Goal: Task Accomplishment & Management: Use online tool/utility

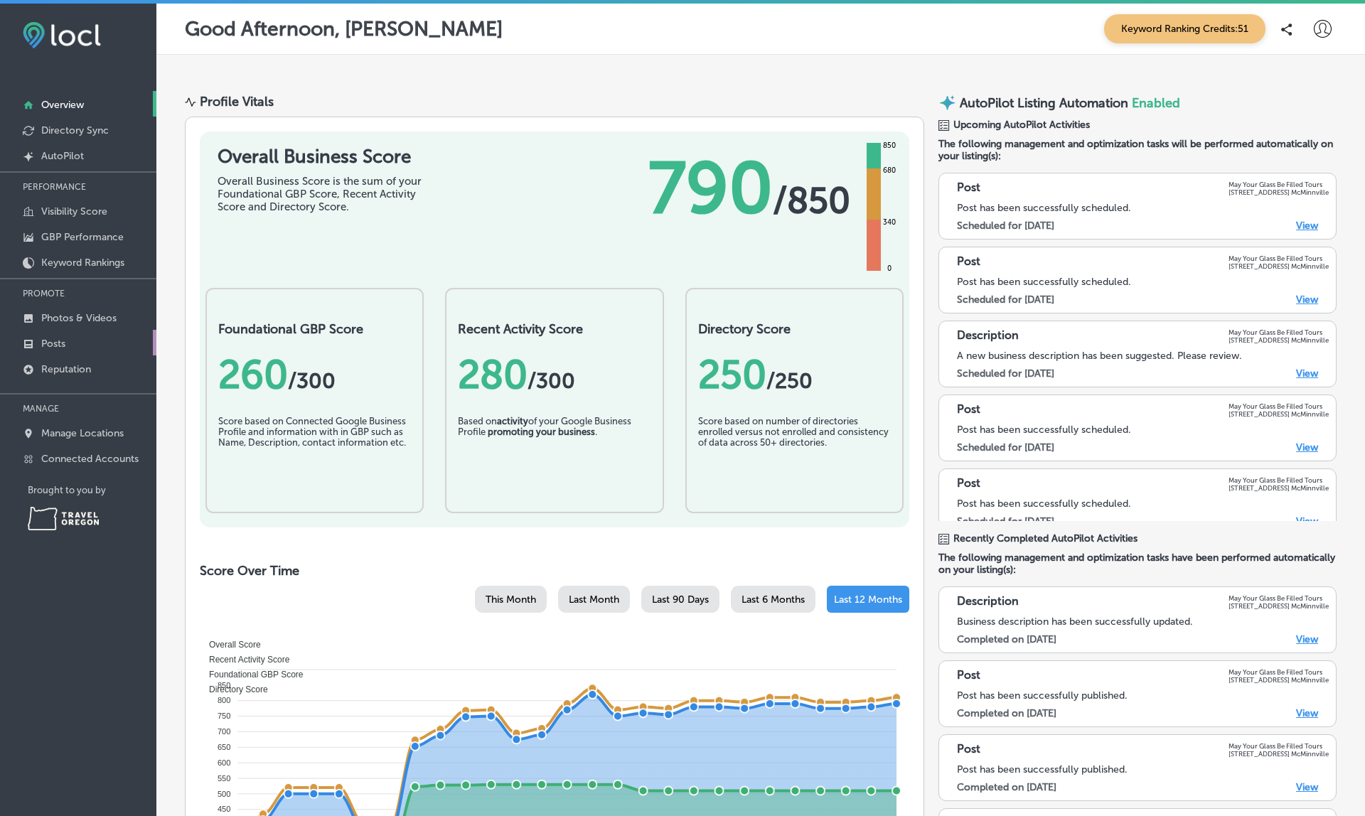
click at [65, 339] on p "Posts" at bounding box center [53, 344] width 24 height 12
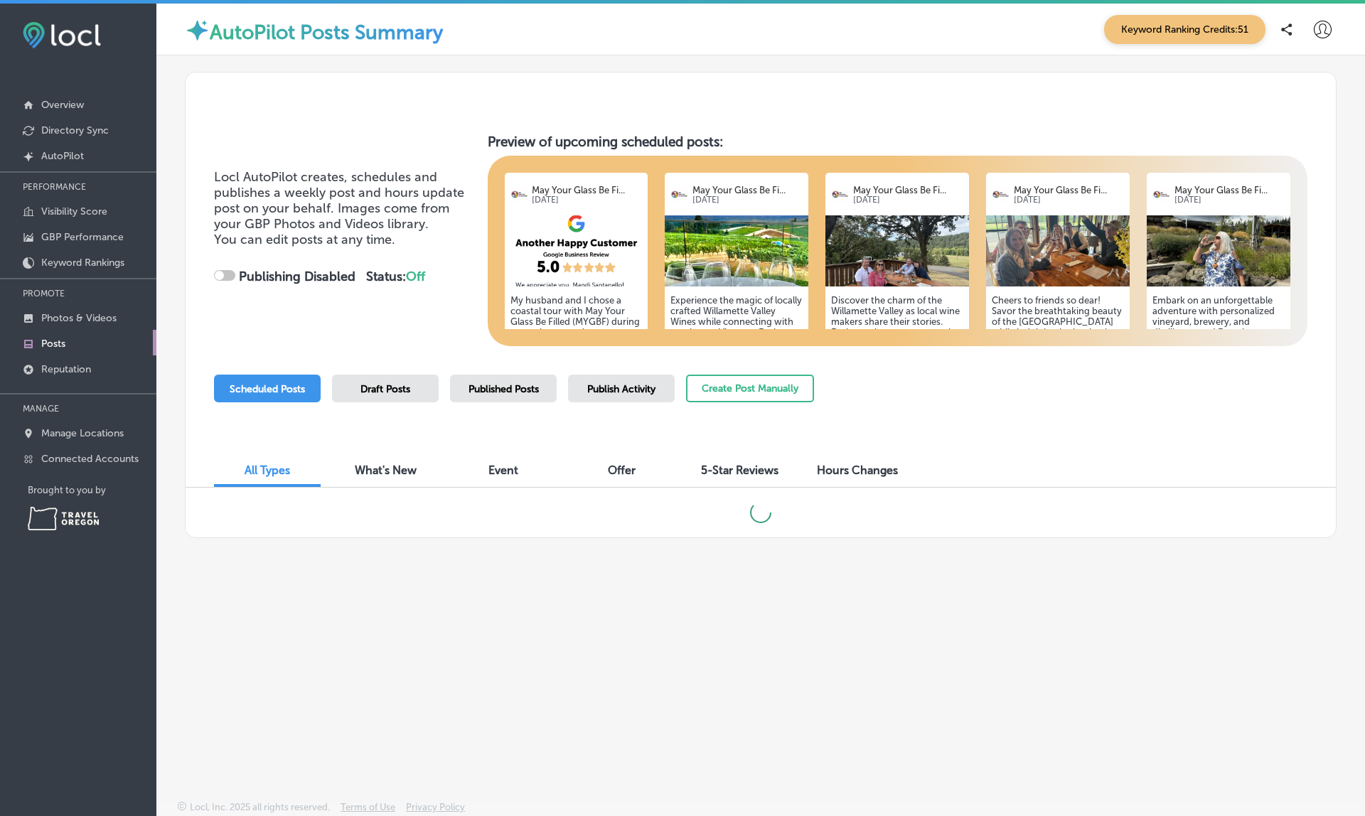
checkbox input "true"
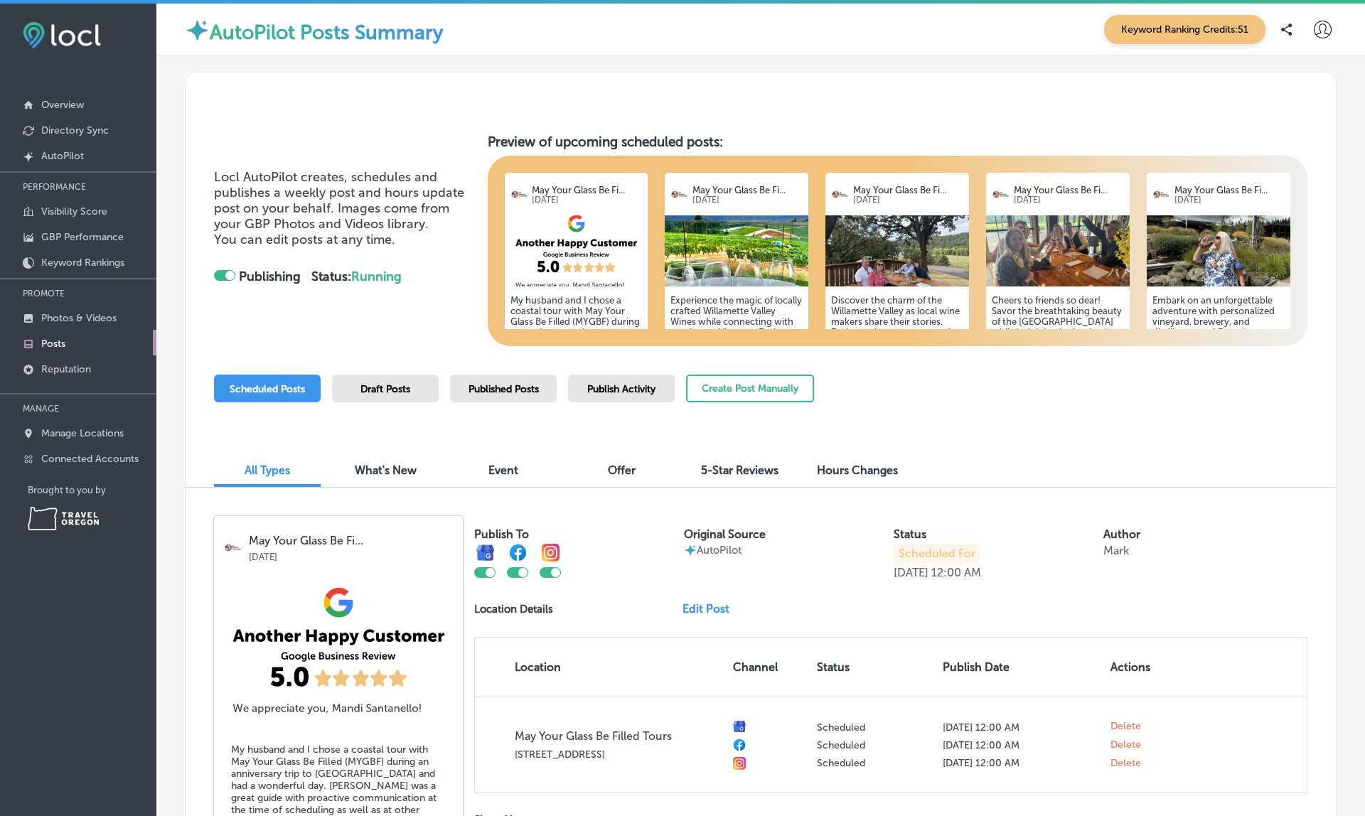
click at [609, 387] on span "Publish Activity" at bounding box center [621, 389] width 68 height 12
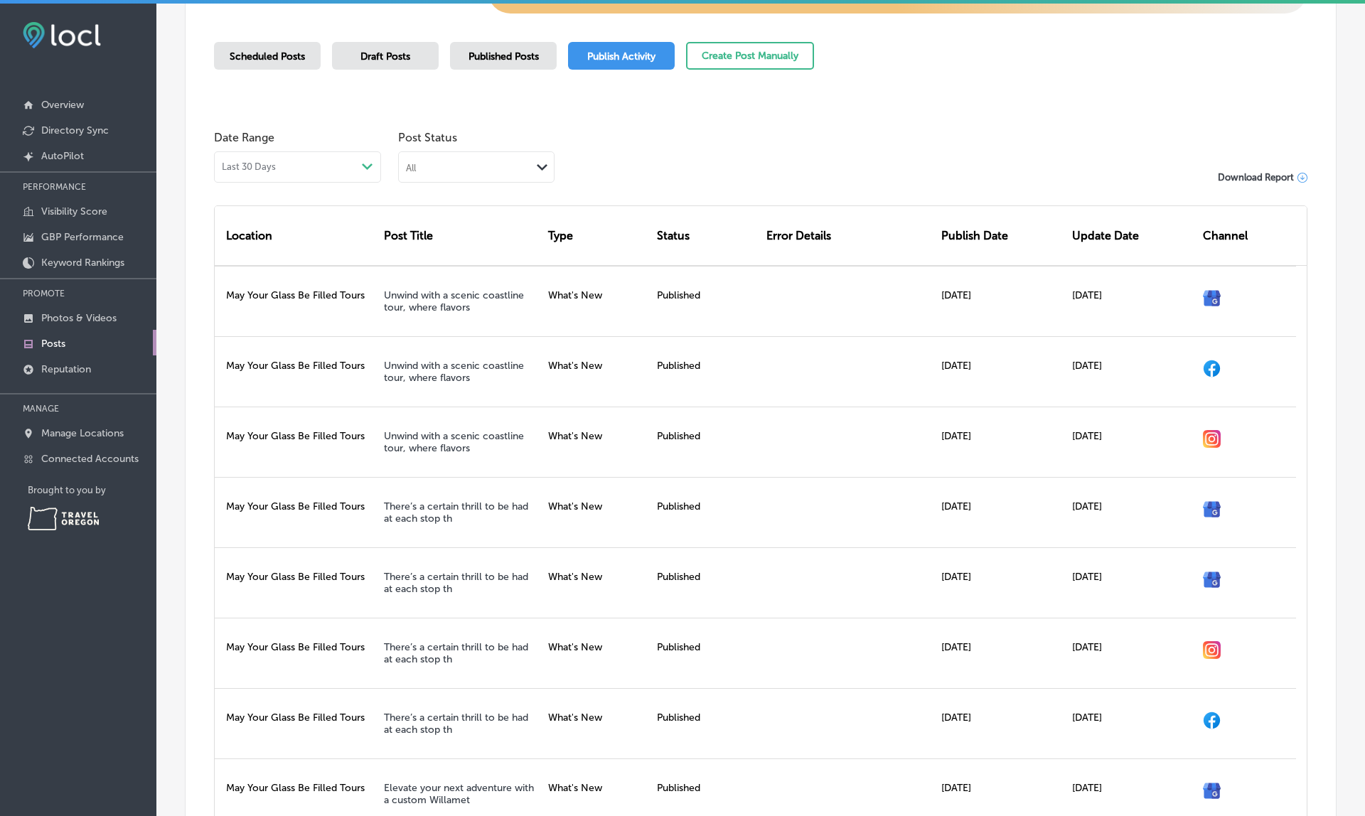
scroll to position [335, 0]
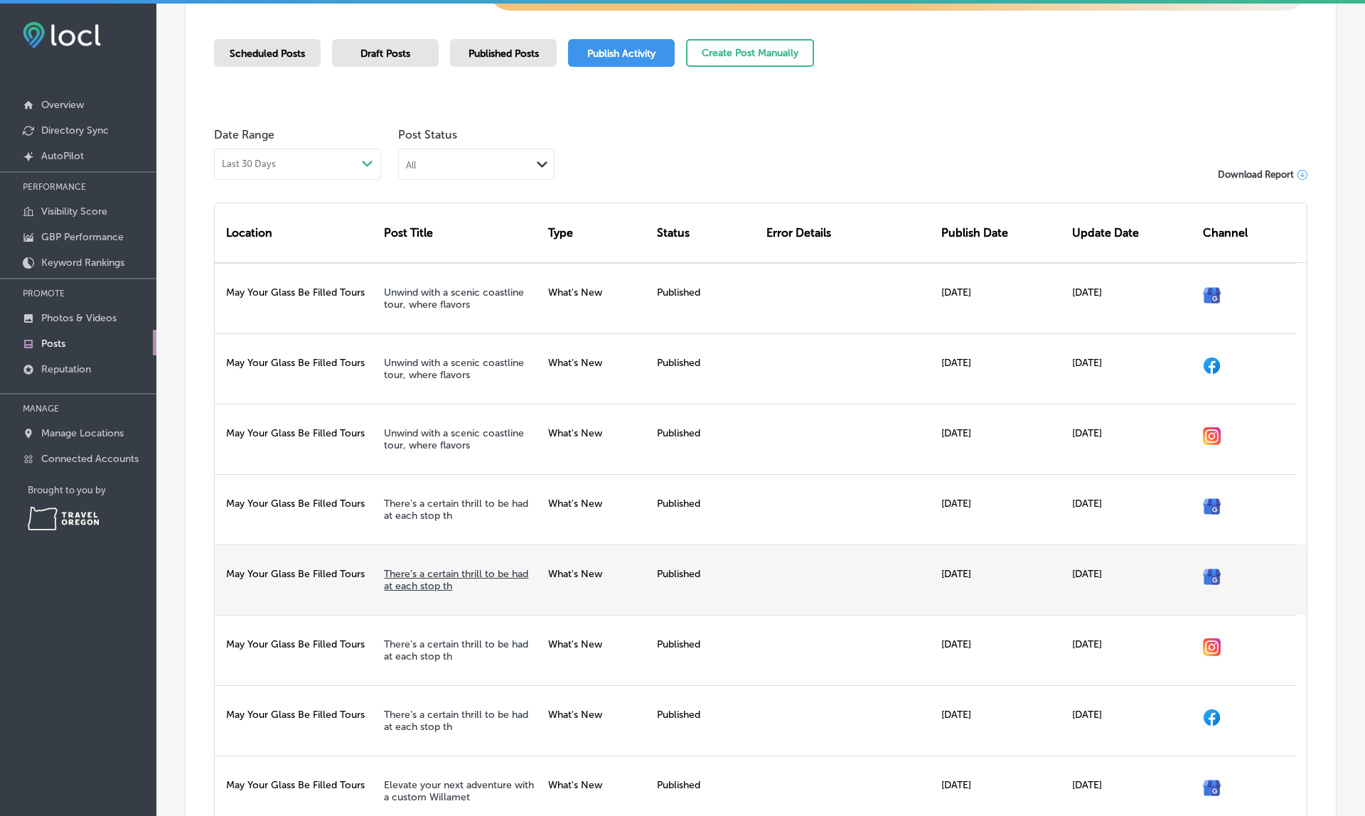
click at [488, 574] on link "There’s a certain thrill to be had at each stop th" at bounding box center [456, 580] width 144 height 24
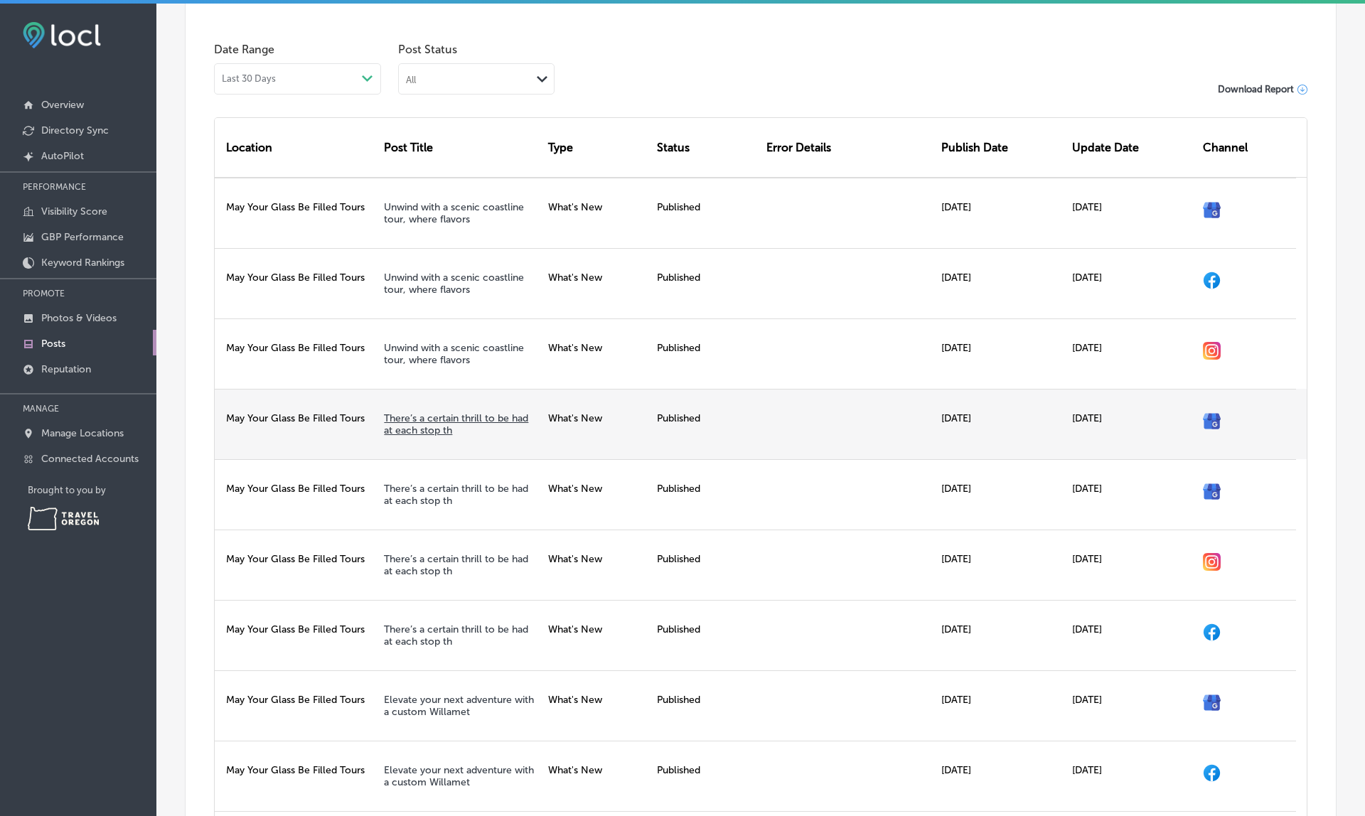
scroll to position [429, 0]
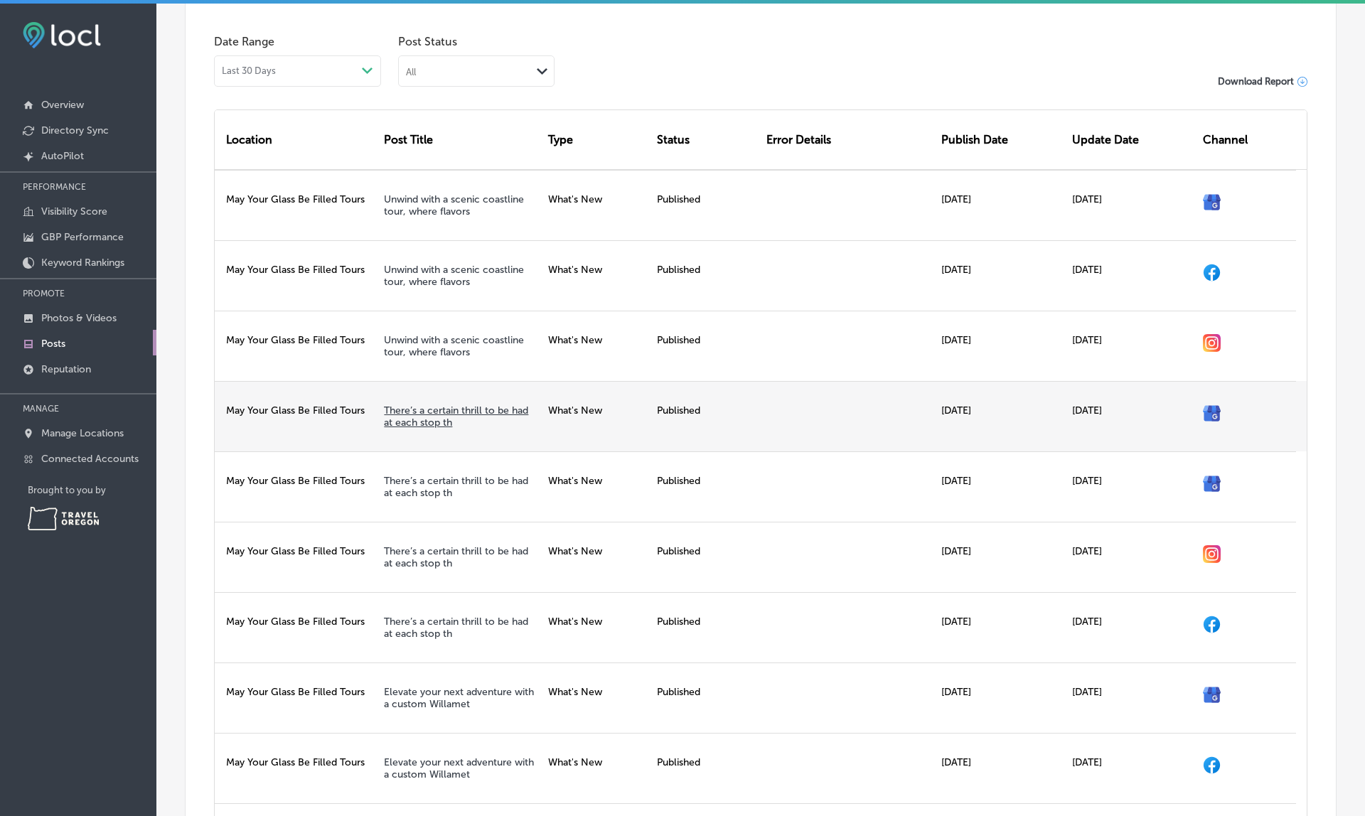
click at [476, 408] on link "There’s a certain thrill to be had at each stop th" at bounding box center [456, 416] width 144 height 24
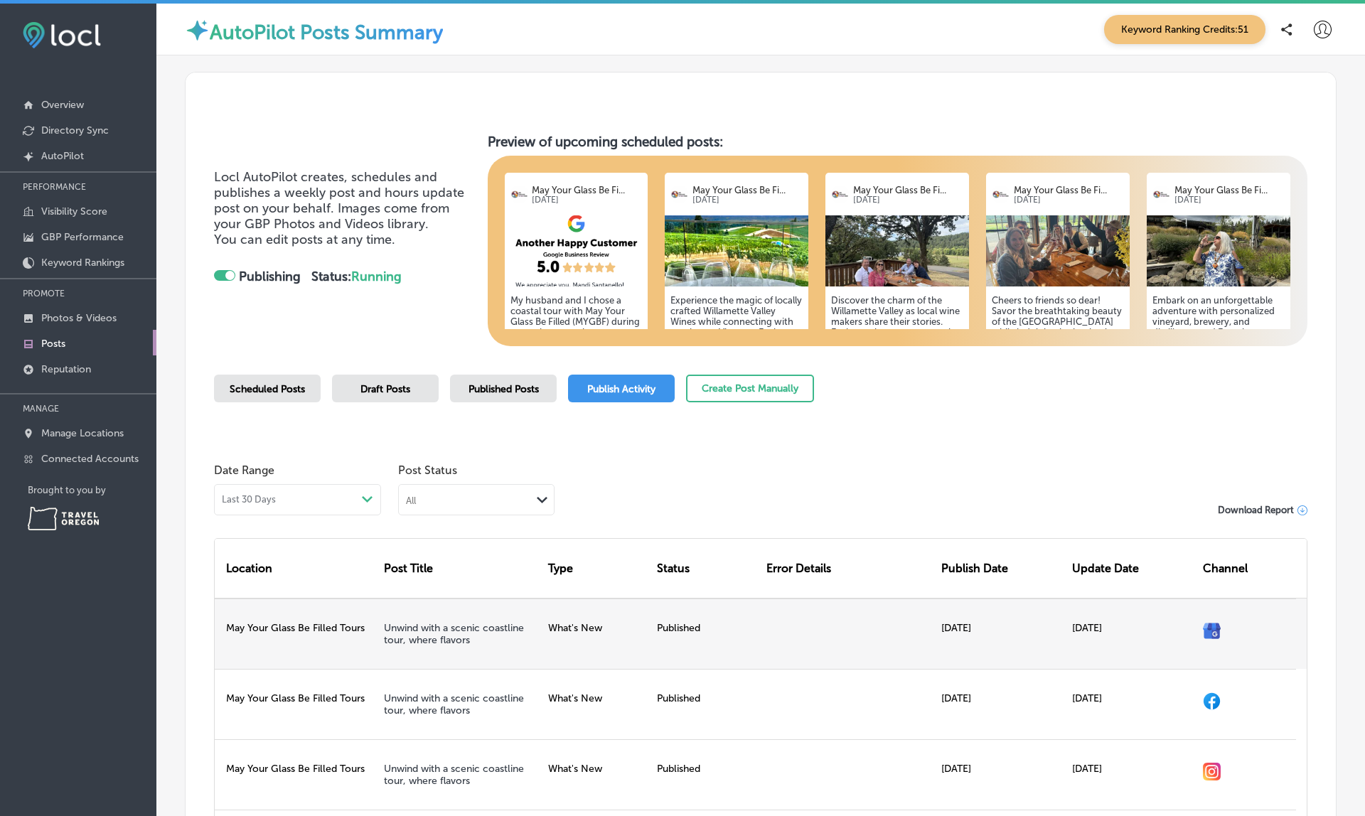
scroll to position [0, 0]
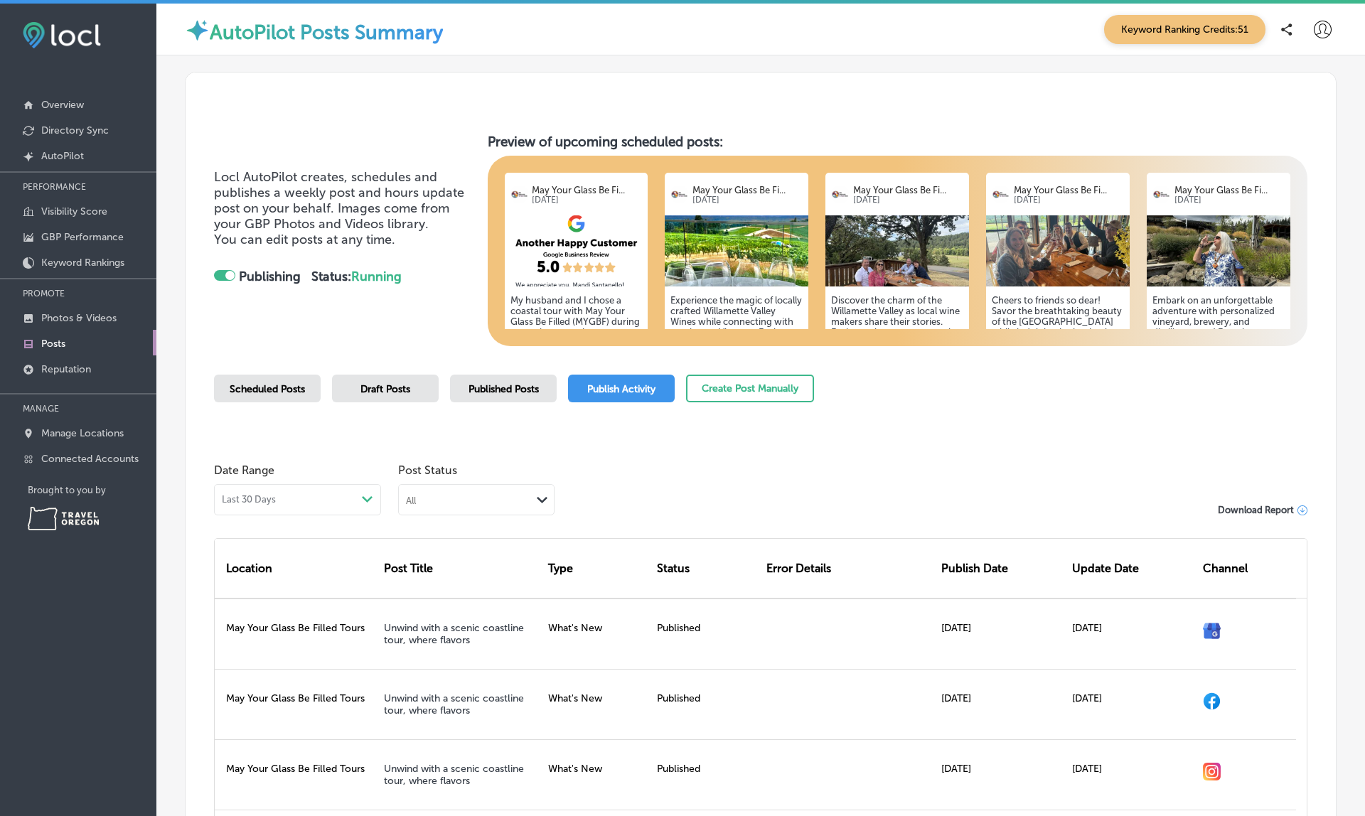
click at [488, 394] on div "Published Posts" at bounding box center [503, 389] width 107 height 28
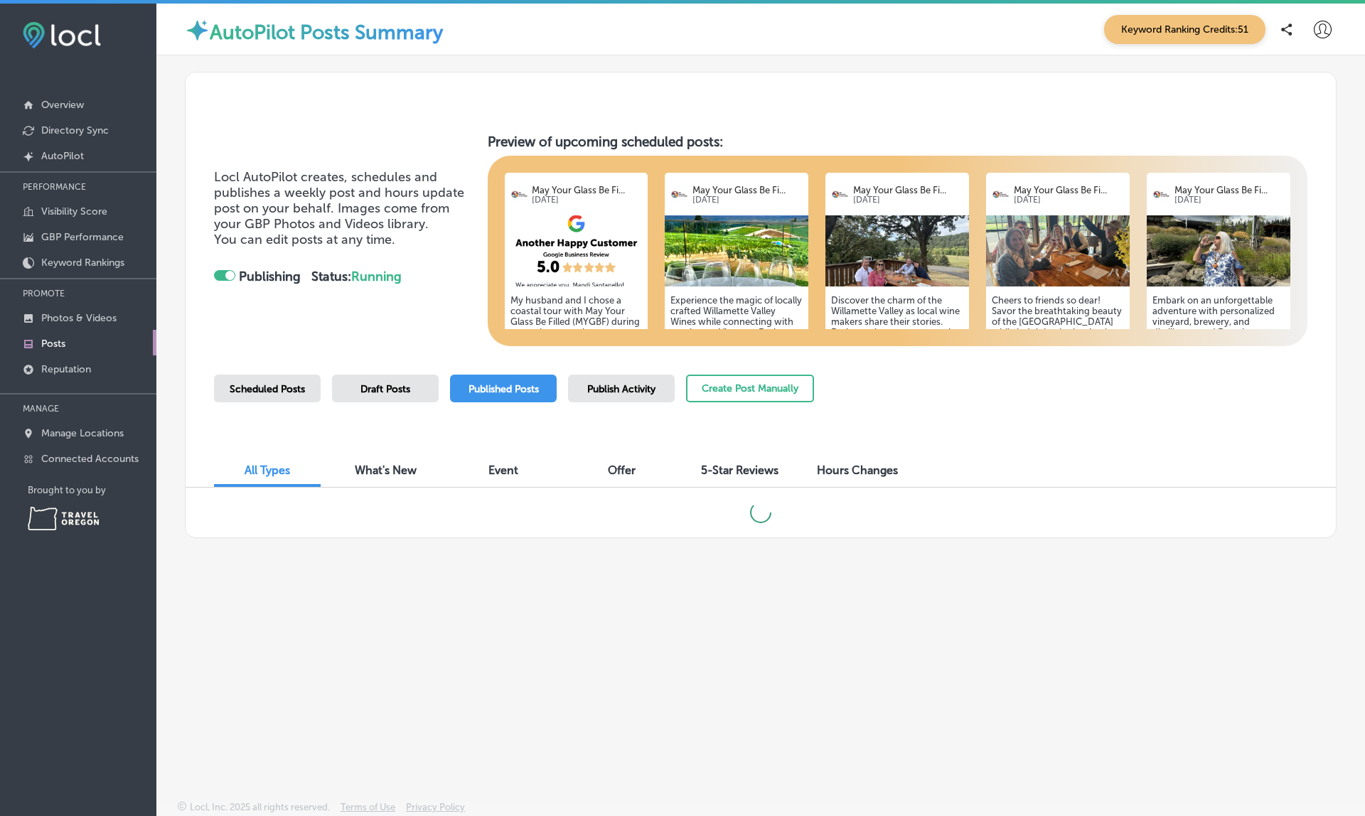
click at [68, 347] on link "Posts" at bounding box center [78, 343] width 156 height 26
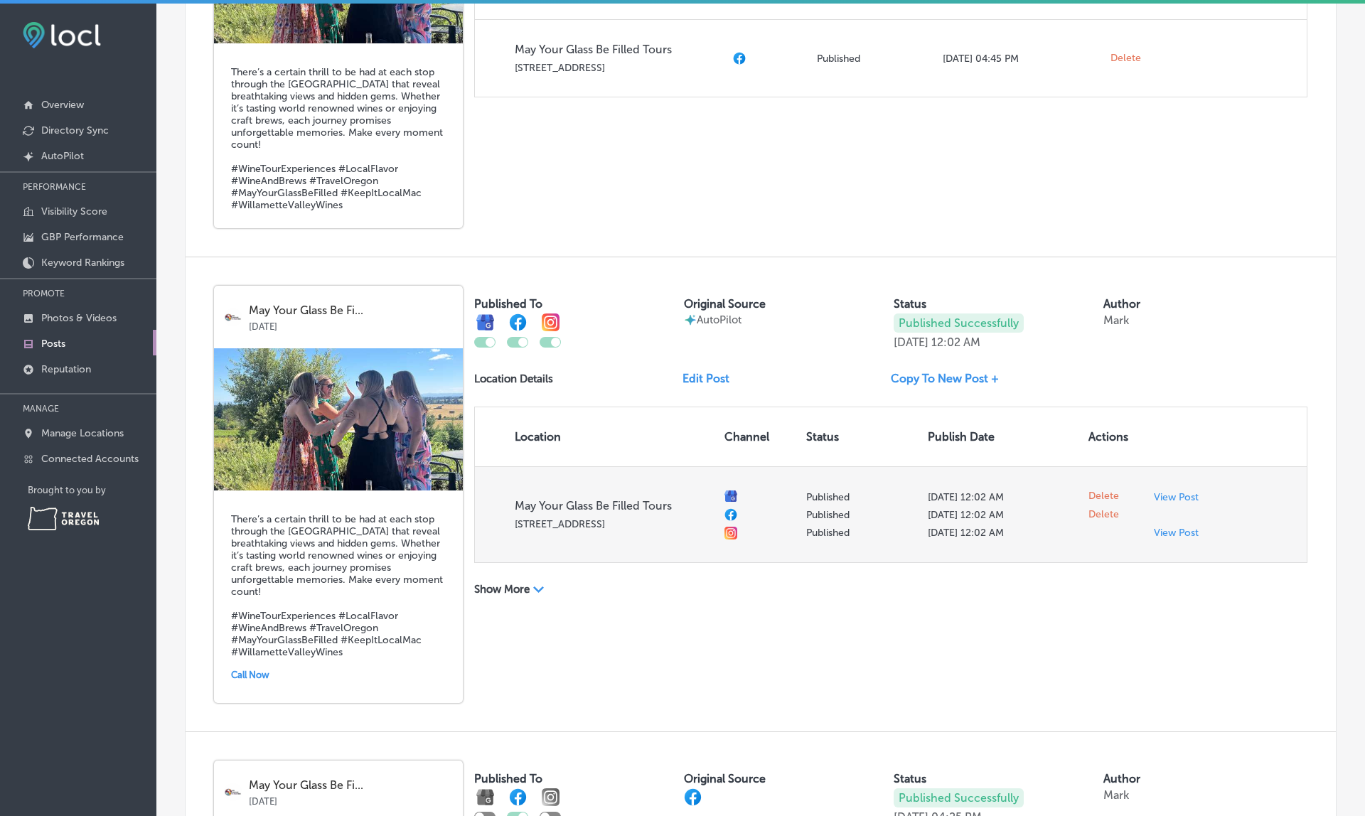
scroll to position [1957, 0]
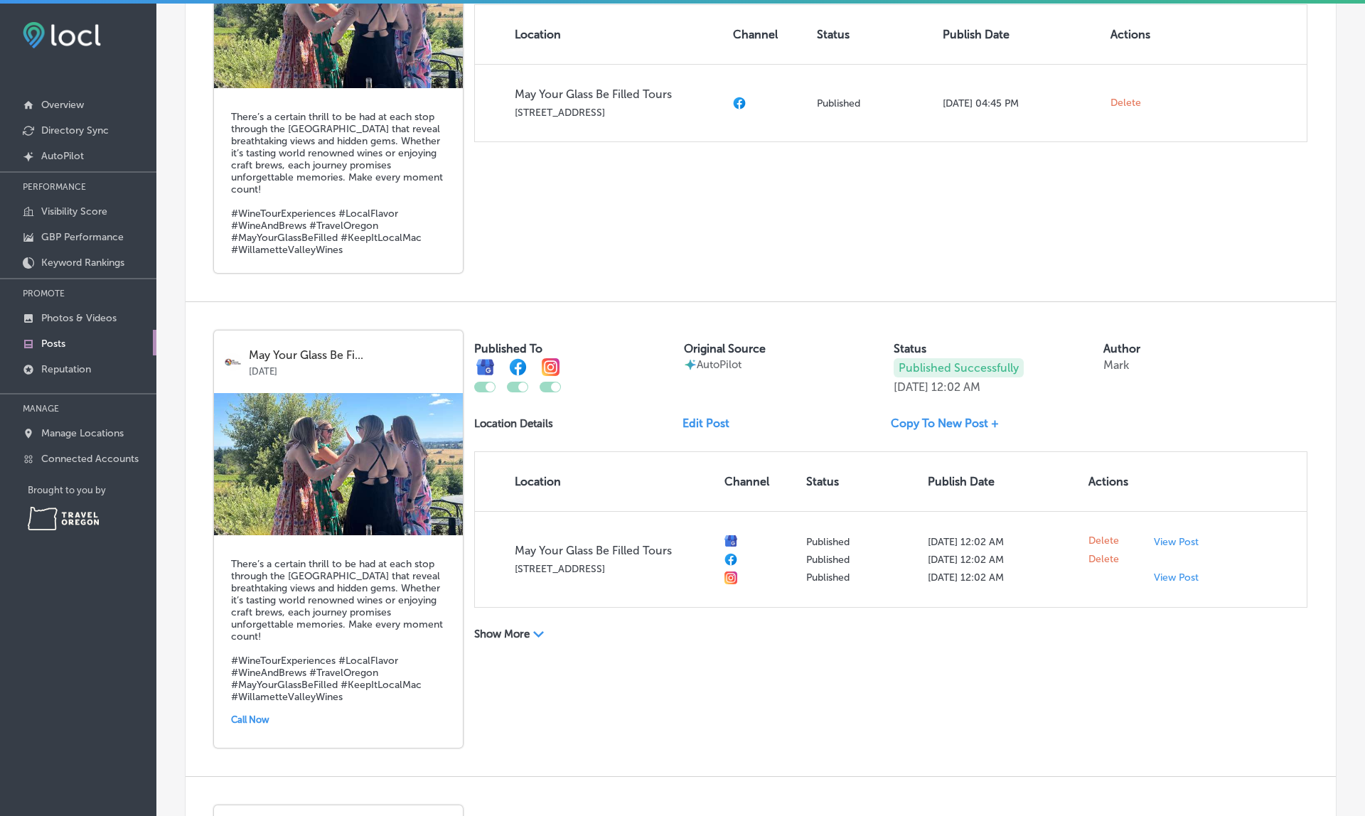
click at [530, 643] on div "Published To Original Source AutoPilot Status Published Successfully Sep 27, 20…" at bounding box center [890, 490] width 833 height 319
click at [530, 635] on p "Show More" at bounding box center [501, 634] width 55 height 13
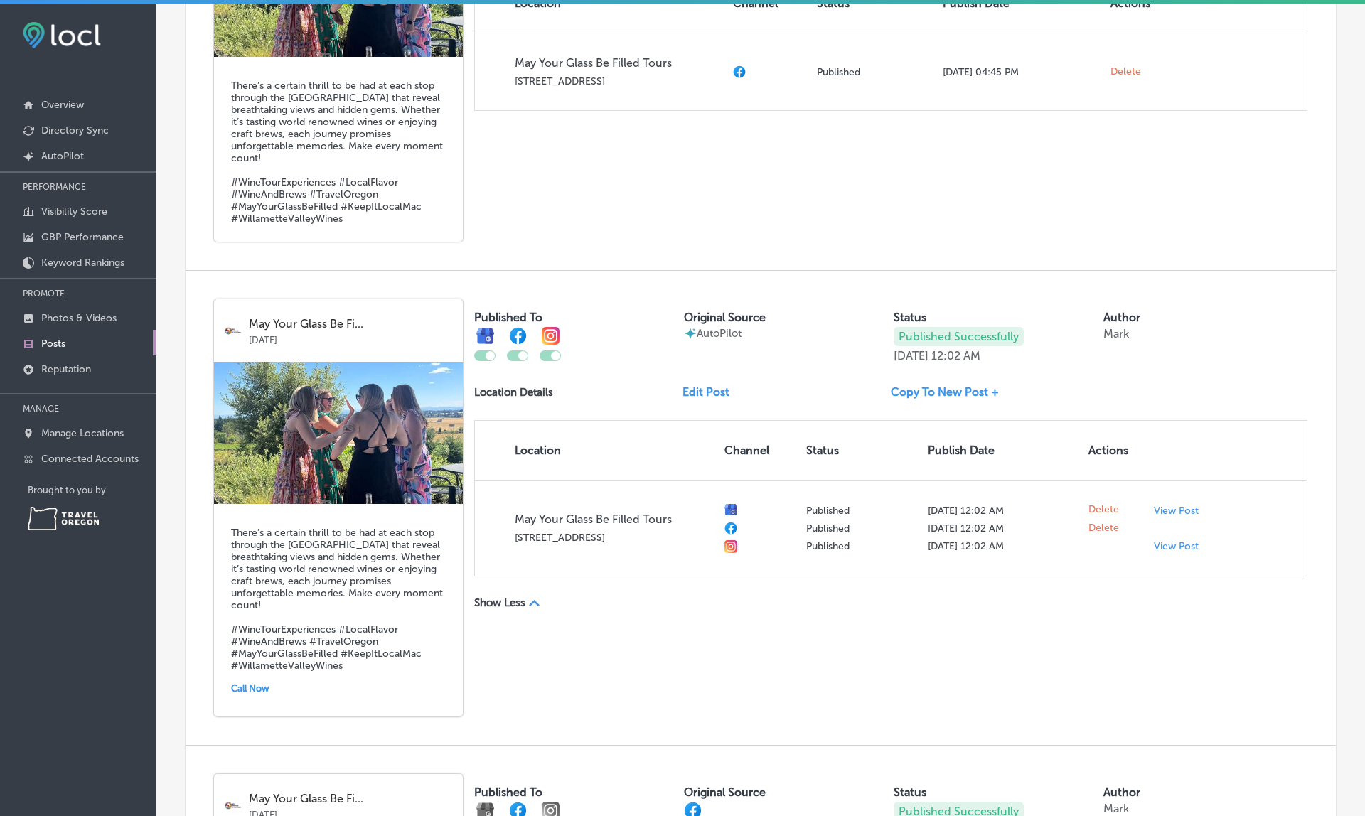
scroll to position [1997, 0]
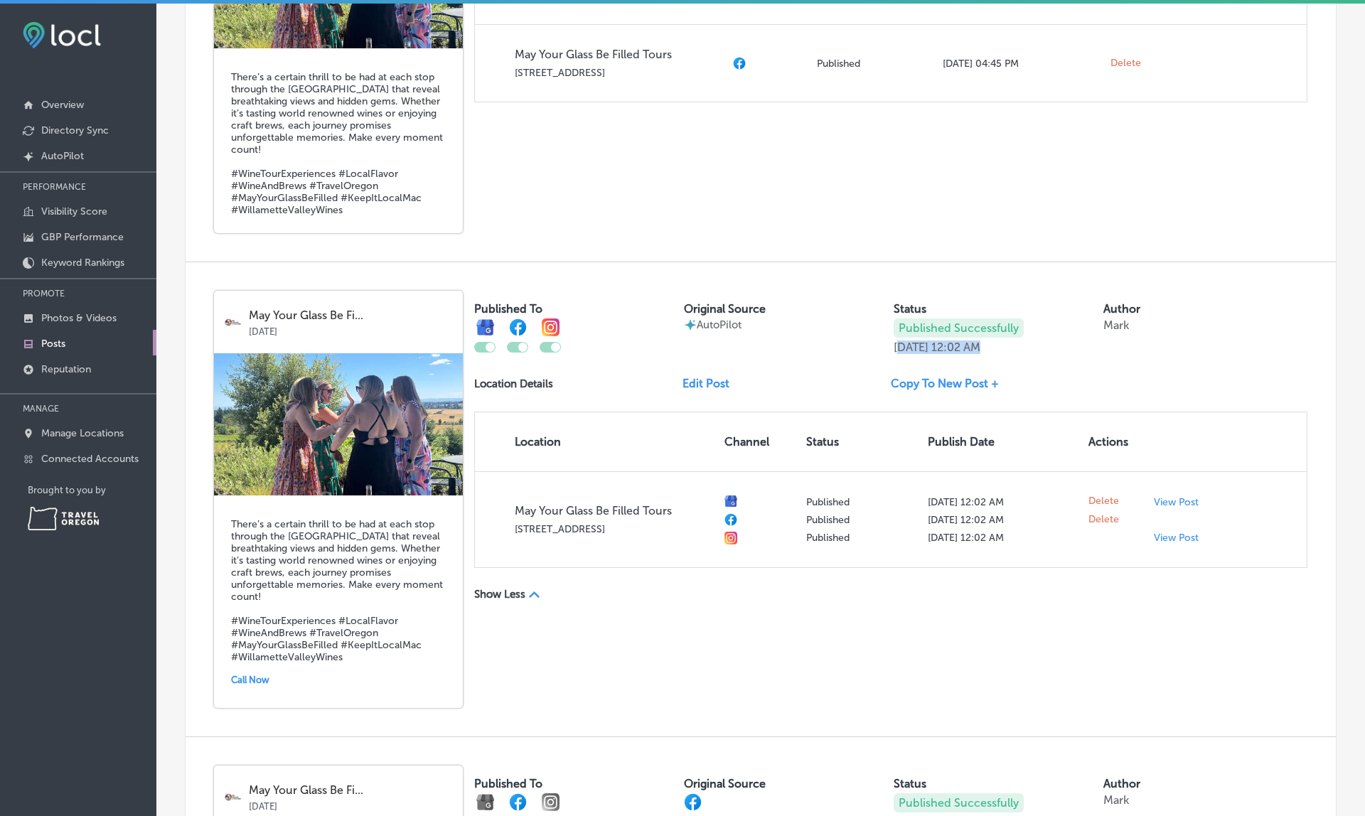
drag, startPoint x: 897, startPoint y: 348, endPoint x: 1008, endPoint y: 343, distance: 111.0
click at [980, 343] on div "Sep 27, 2025 12:02 AM" at bounding box center [936, 347] width 87 height 14
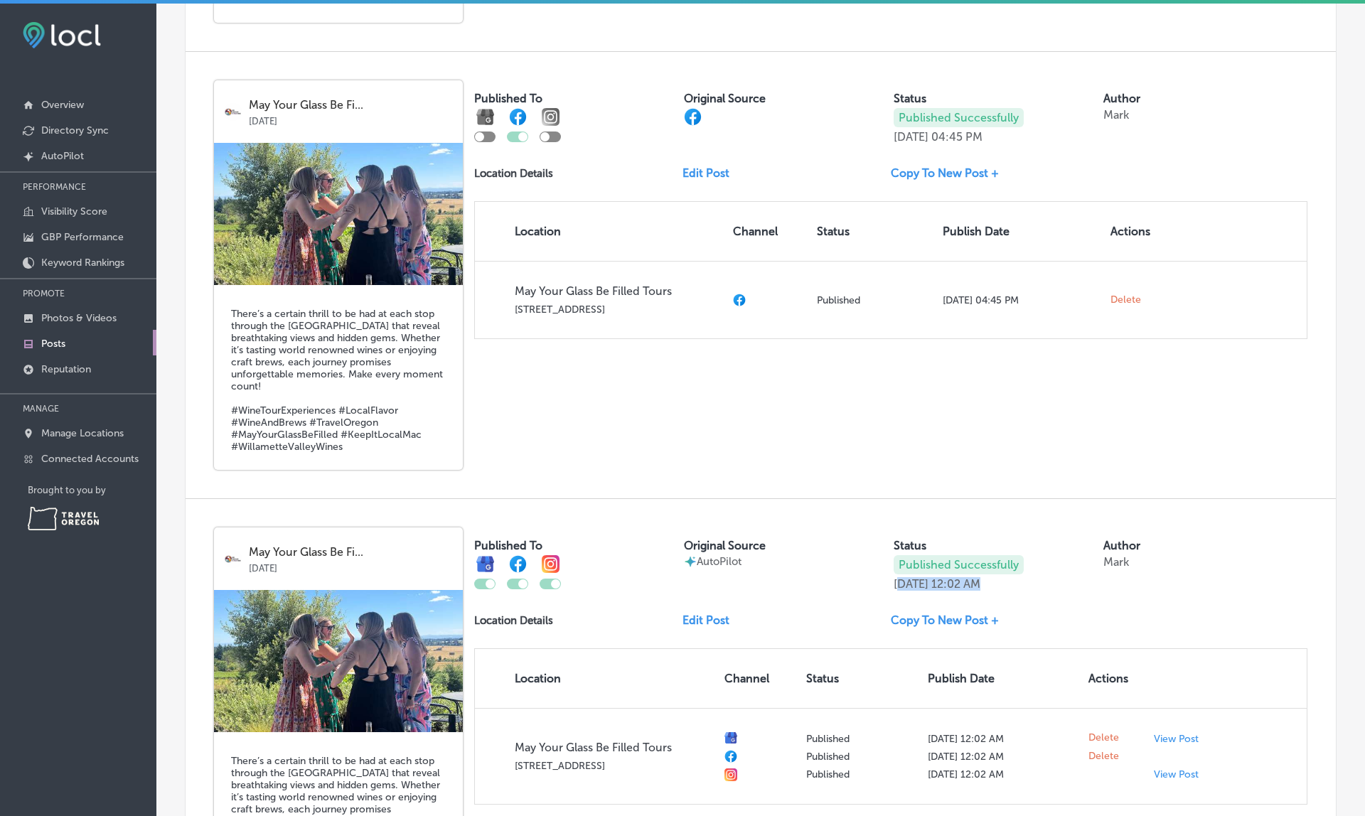
scroll to position [1763, 0]
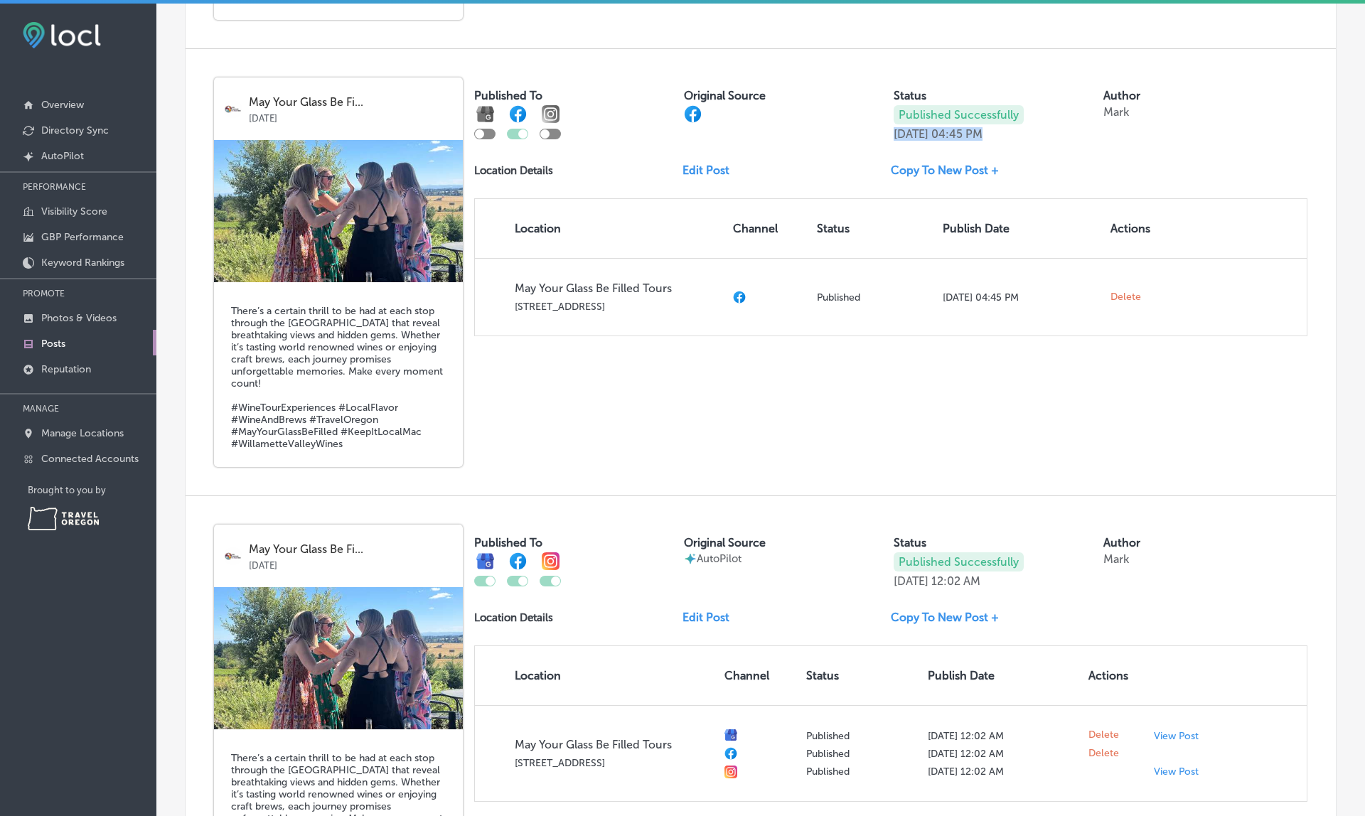
drag, startPoint x: 896, startPoint y: 134, endPoint x: 1024, endPoint y: 132, distance: 128.0
click at [1024, 132] on div "Published Successfully Sep 27, 2025 04:45 PM" at bounding box center [995, 123] width 204 height 36
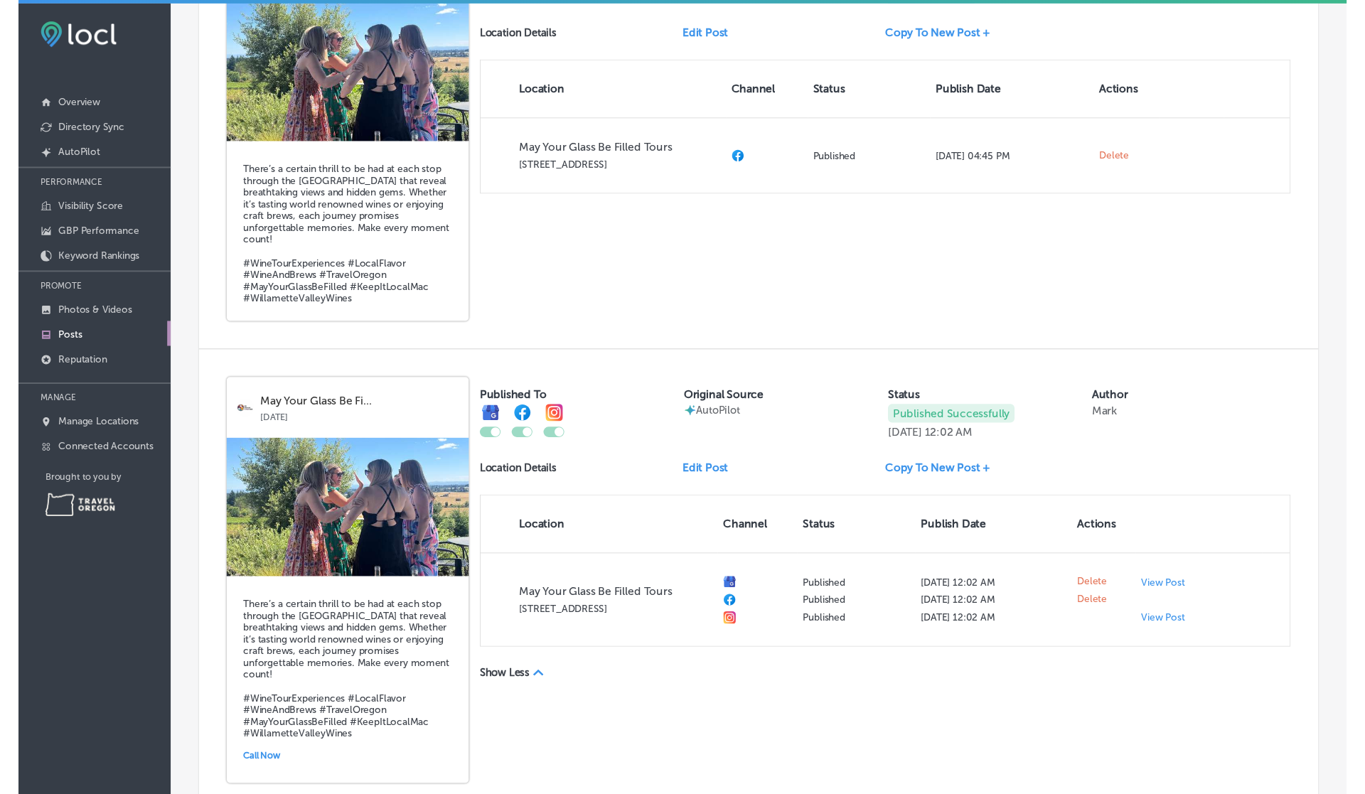
scroll to position [1901, 0]
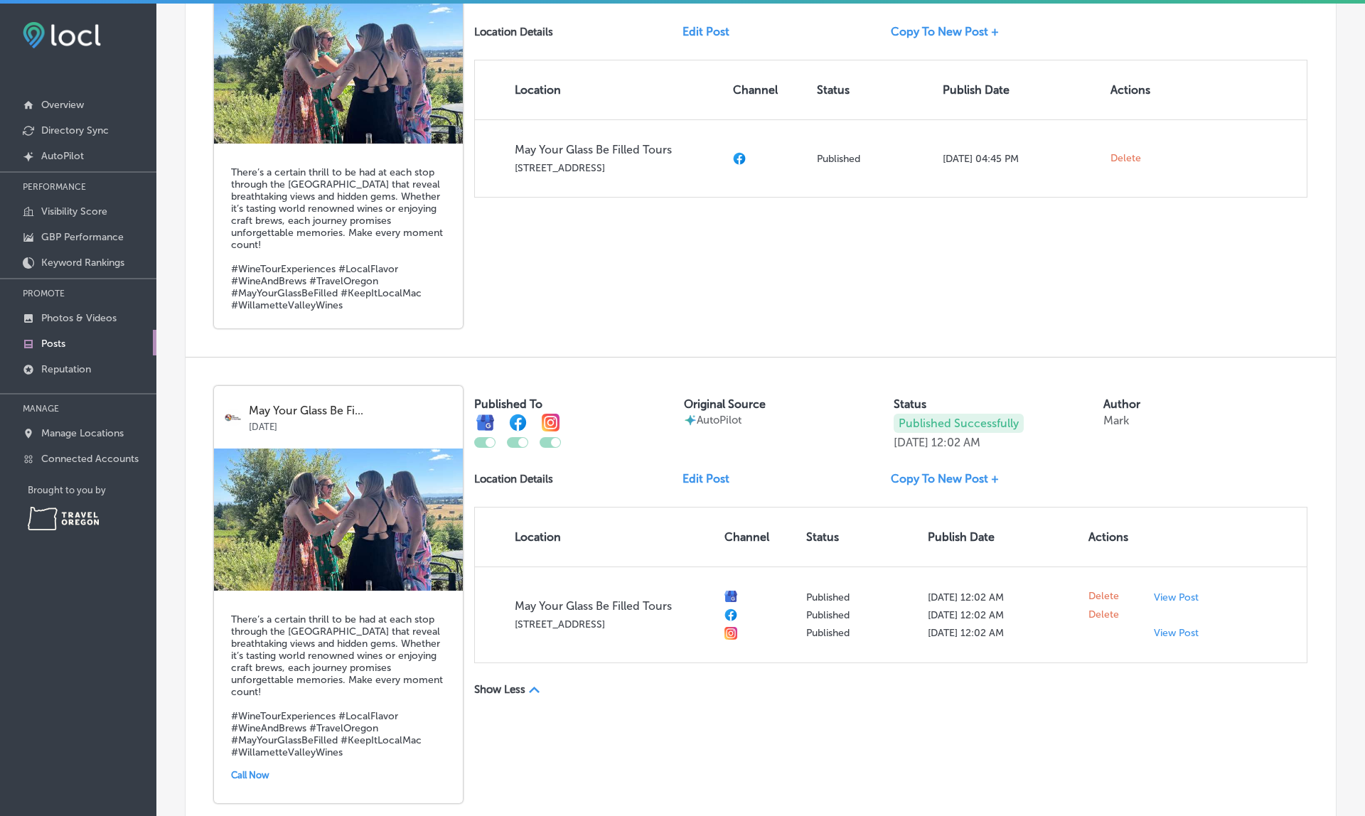
click at [232, 170] on h5 "There’s a certain thrill to be had at each stop through the Willamette Valley t…" at bounding box center [338, 238] width 215 height 145
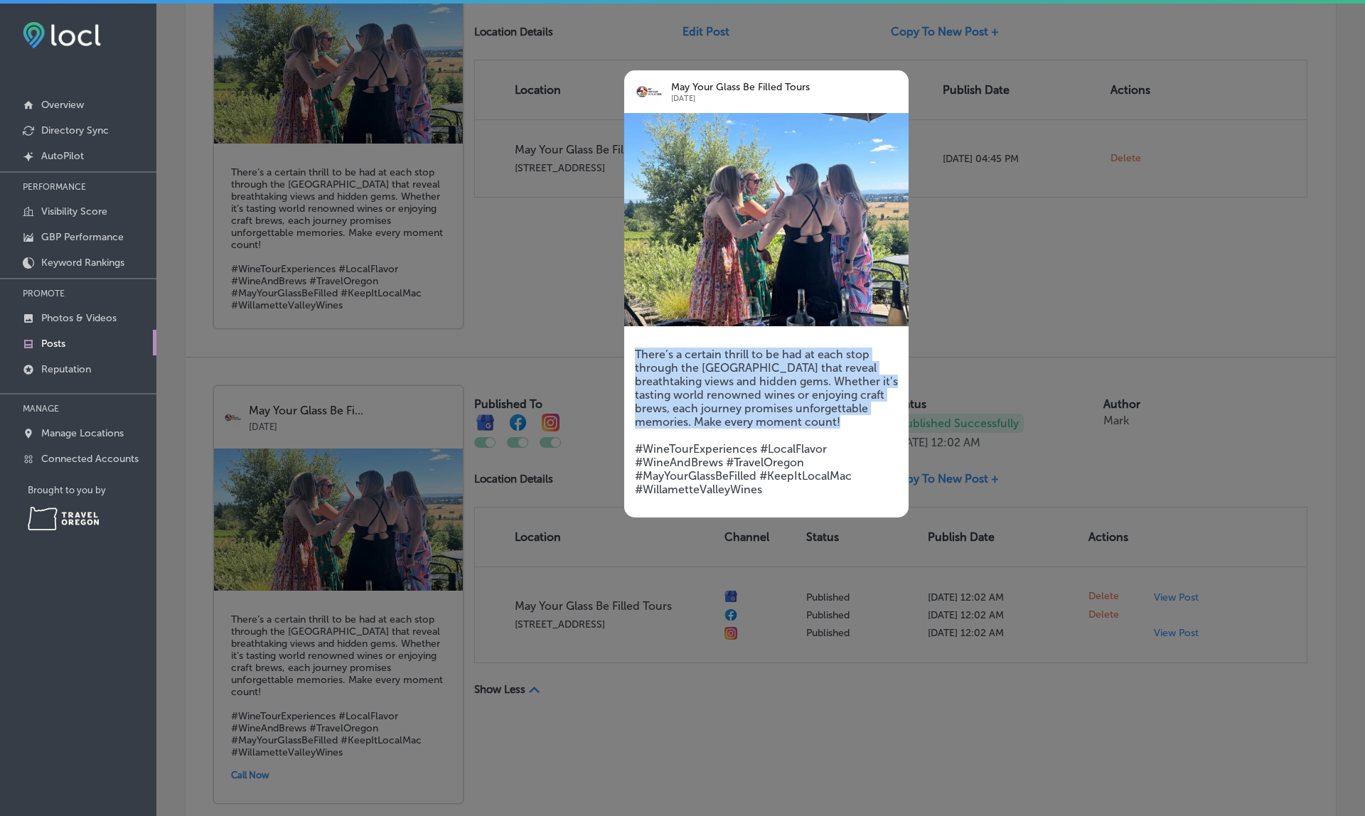
drag, startPoint x: 636, startPoint y: 353, endPoint x: 844, endPoint y: 420, distance: 218.3
click at [844, 420] on h5 "There’s a certain thrill to be had at each stop through the Willamette Valley t…" at bounding box center [766, 422] width 263 height 149
copy h5 "There’s a certain thrill to be had at each stop through the Willamette Valley t…"
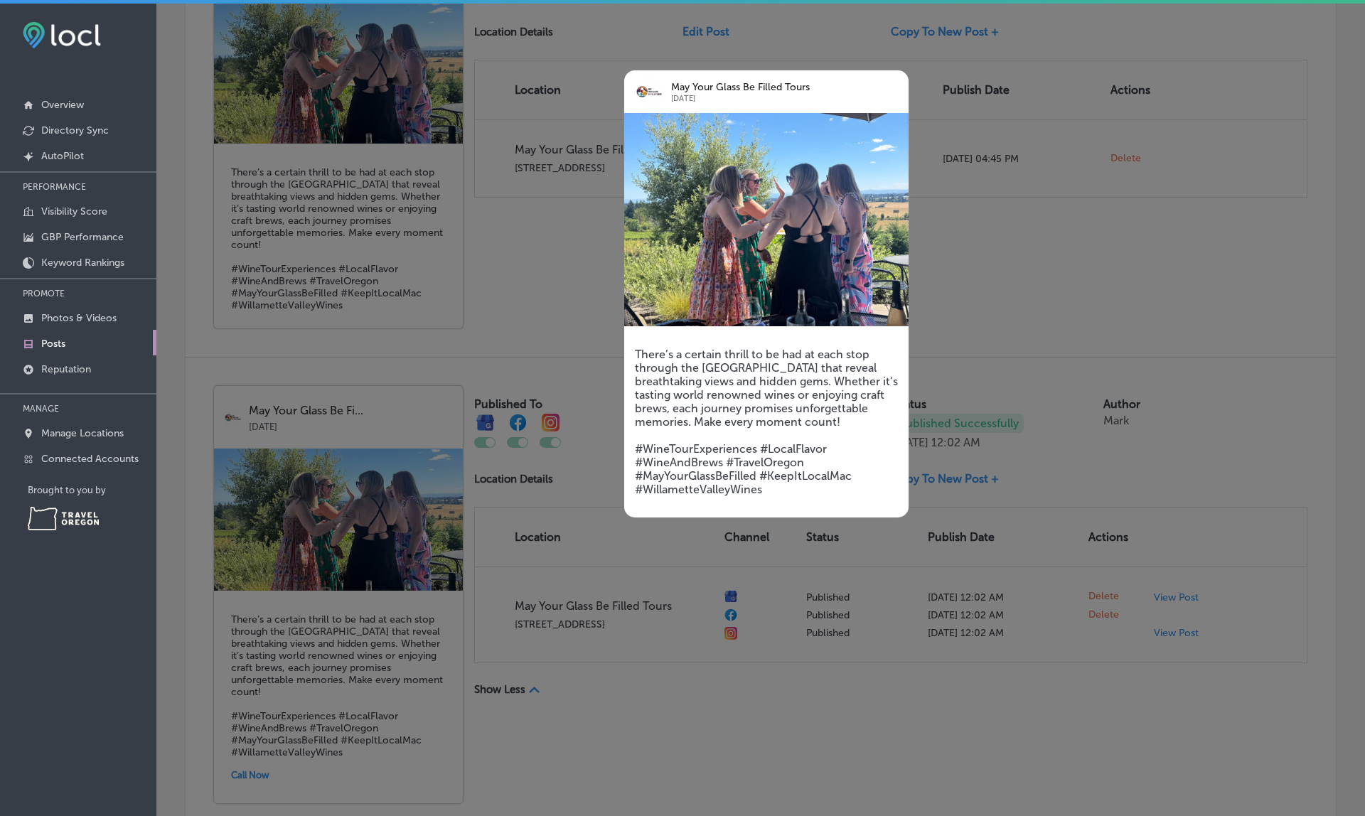
click at [1002, 274] on div at bounding box center [682, 408] width 1365 height 816
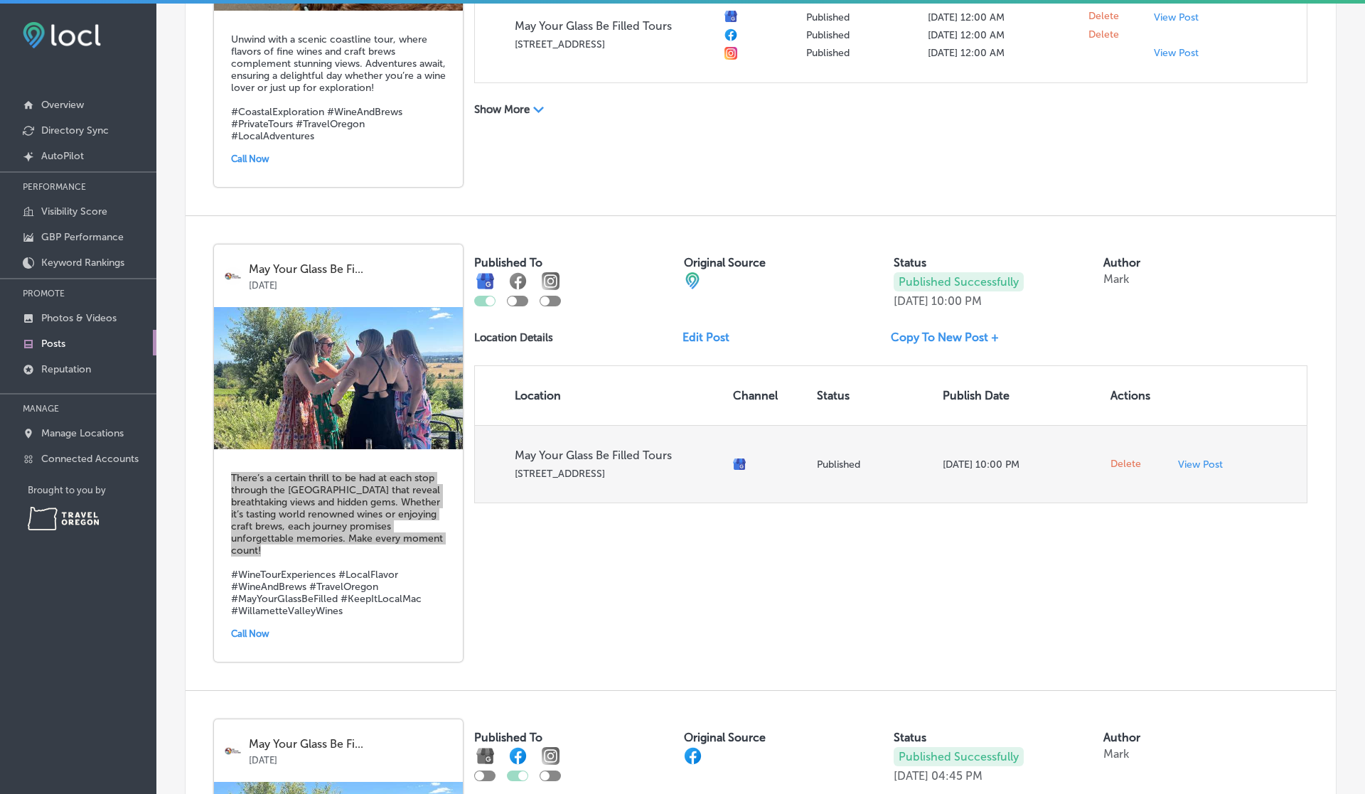
scroll to position [1122, 0]
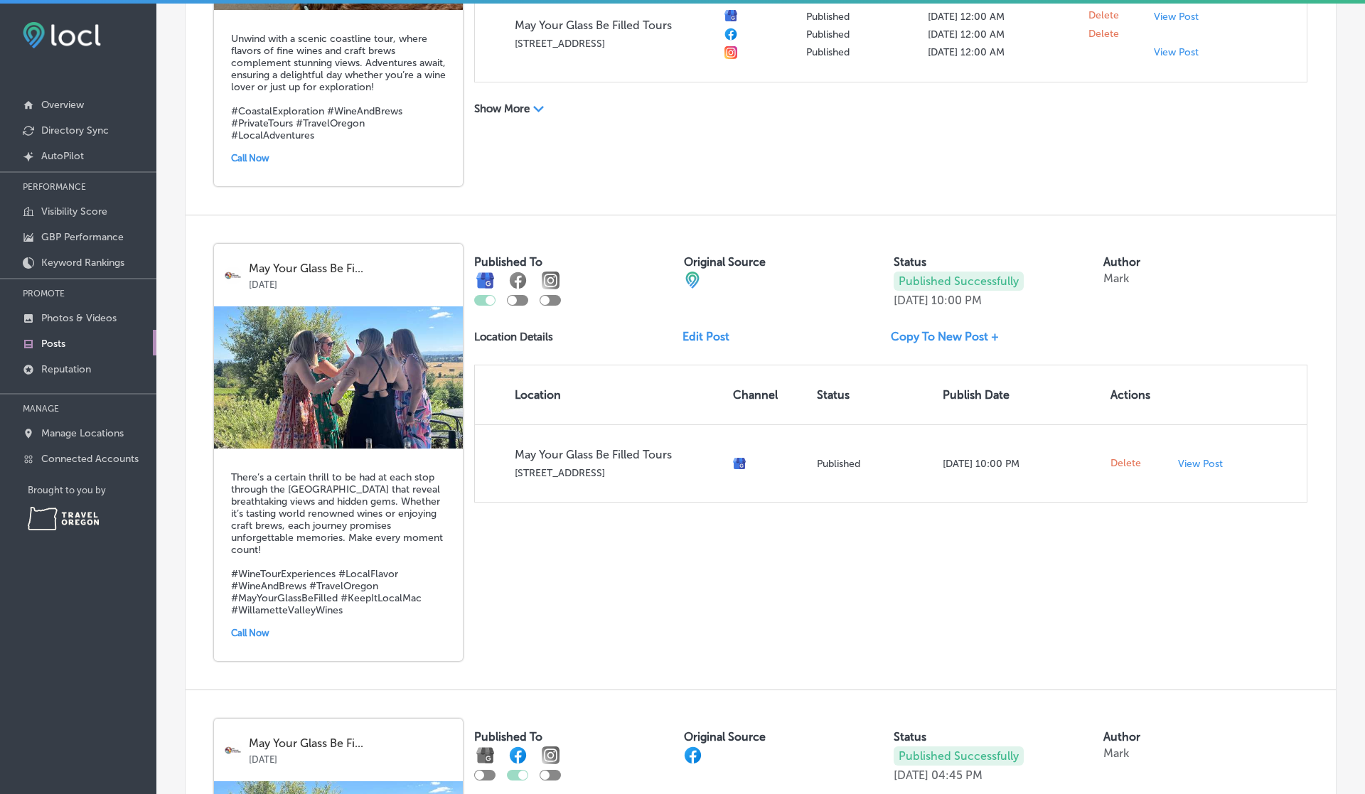
click at [783, 318] on div "Published To Original Source Status Published Successfully Sep 27, 2025 10:00 P…" at bounding box center [890, 373] width 833 height 259
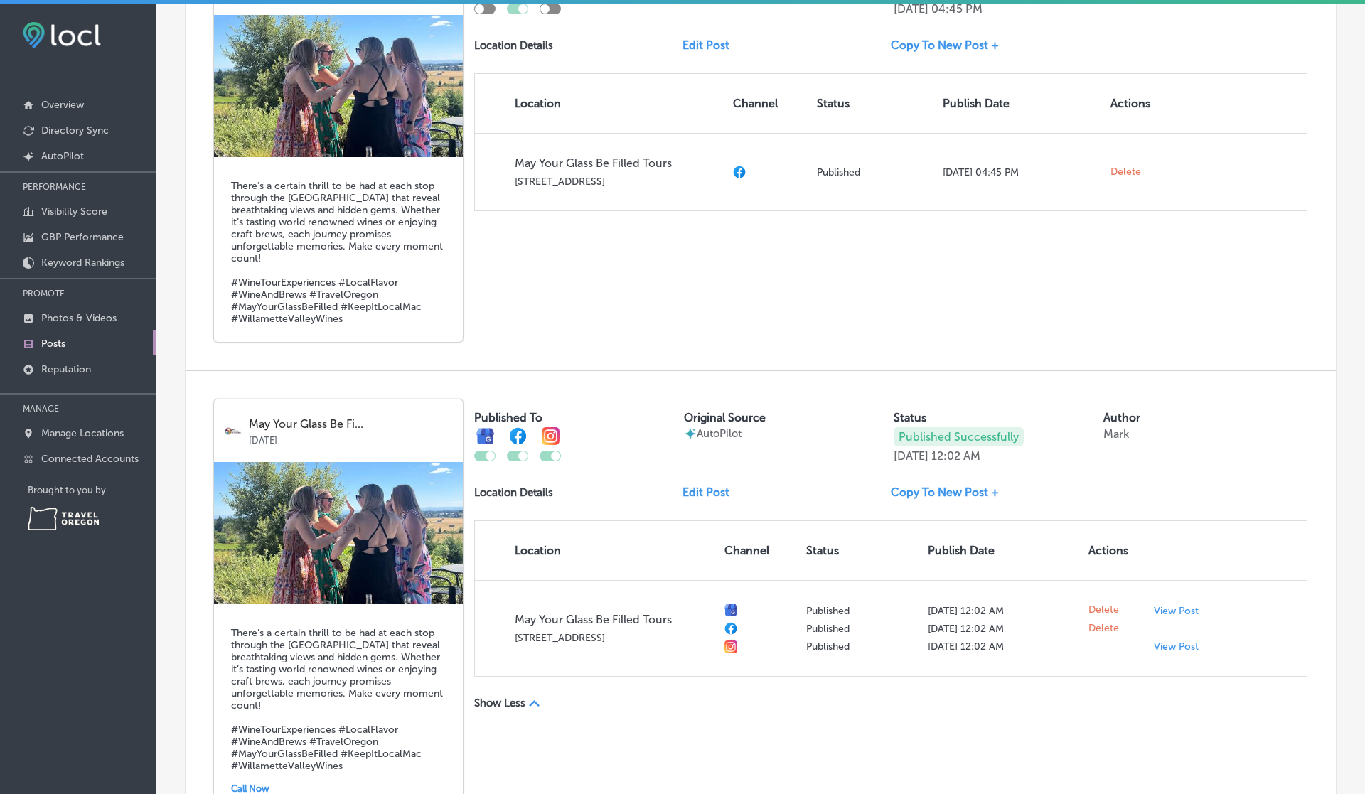
scroll to position [1853, 0]
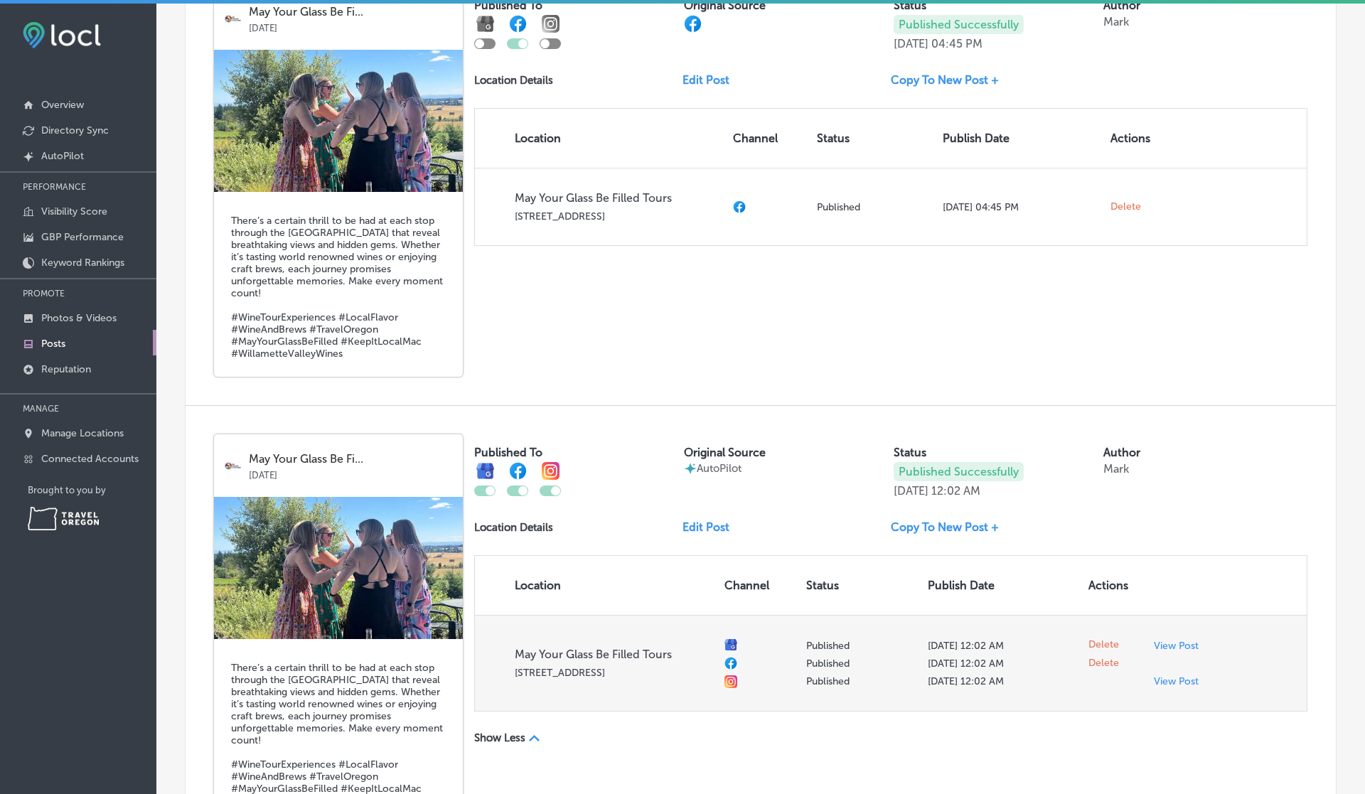
click at [1172, 665] on span "View Post View Post" at bounding box center [1181, 664] width 55 height 48
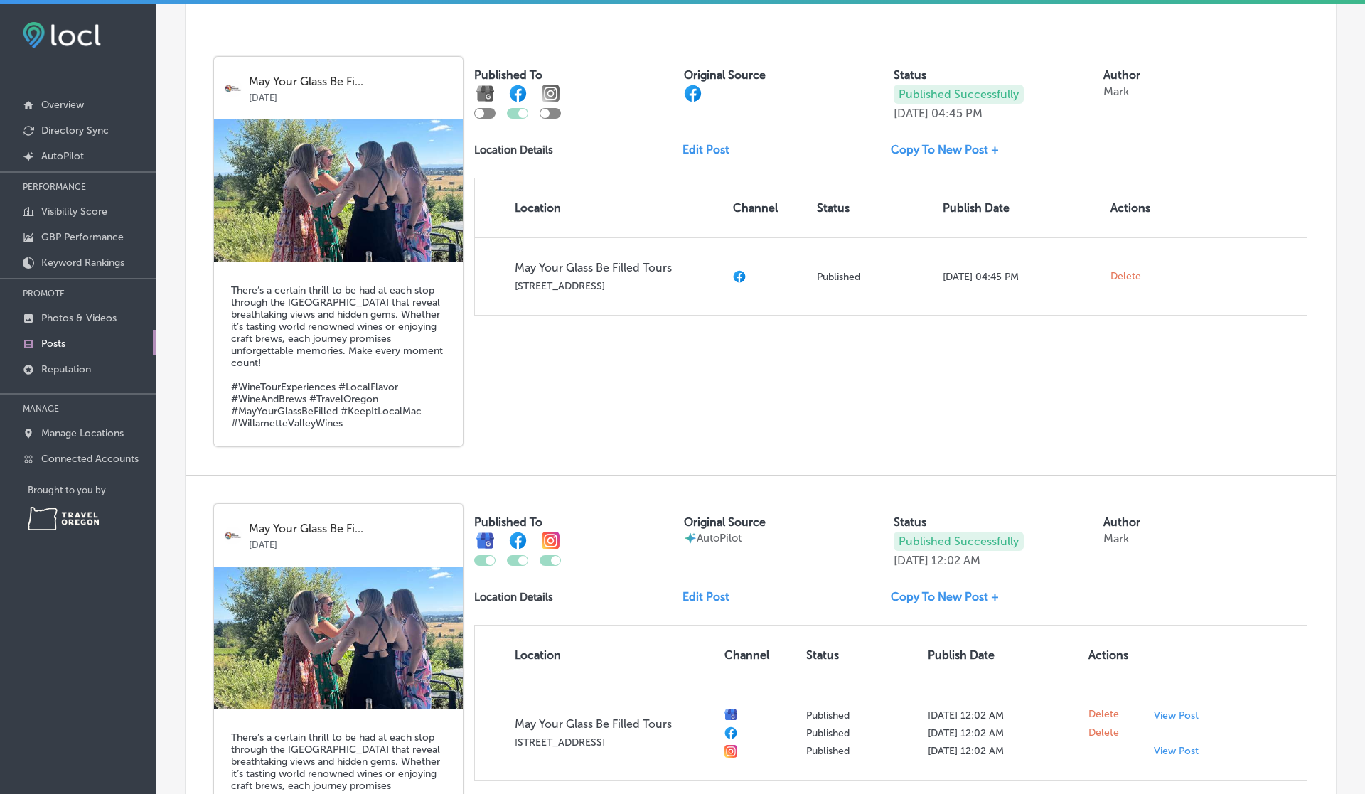
scroll to position [1791, 0]
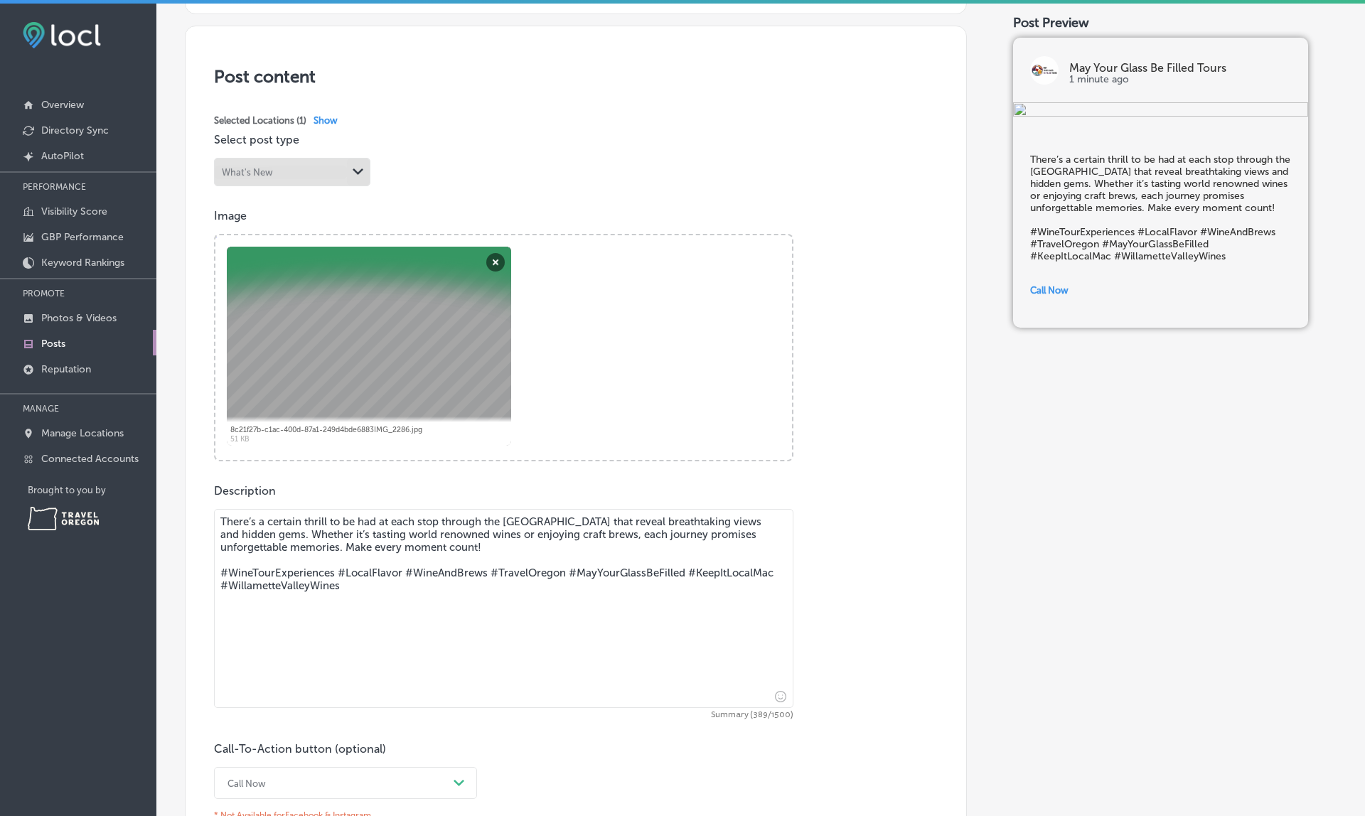
scroll to position [272, 0]
click at [335, 115] on span "Show" at bounding box center [325, 119] width 24 height 11
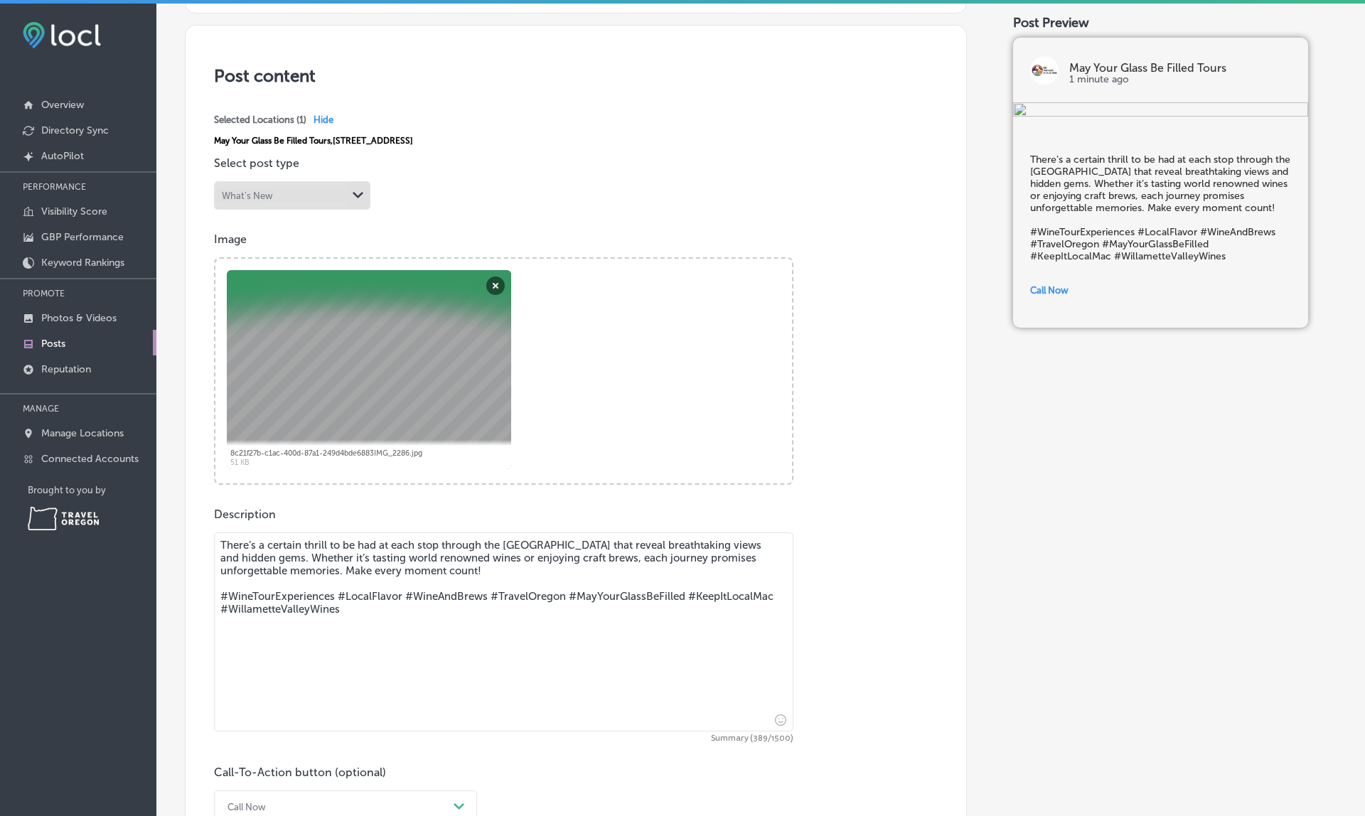
click at [333, 115] on span "Hide" at bounding box center [323, 119] width 20 height 11
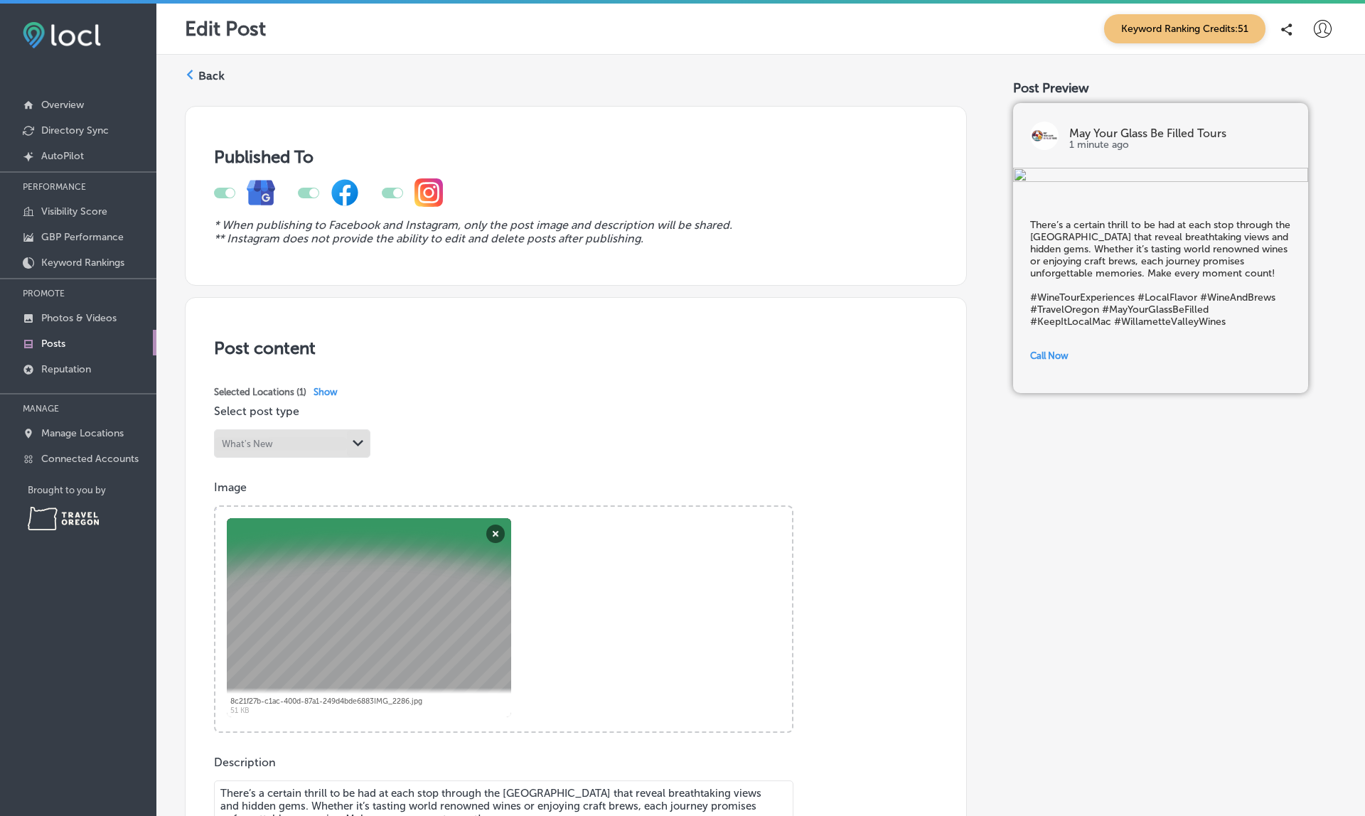
scroll to position [0, 0]
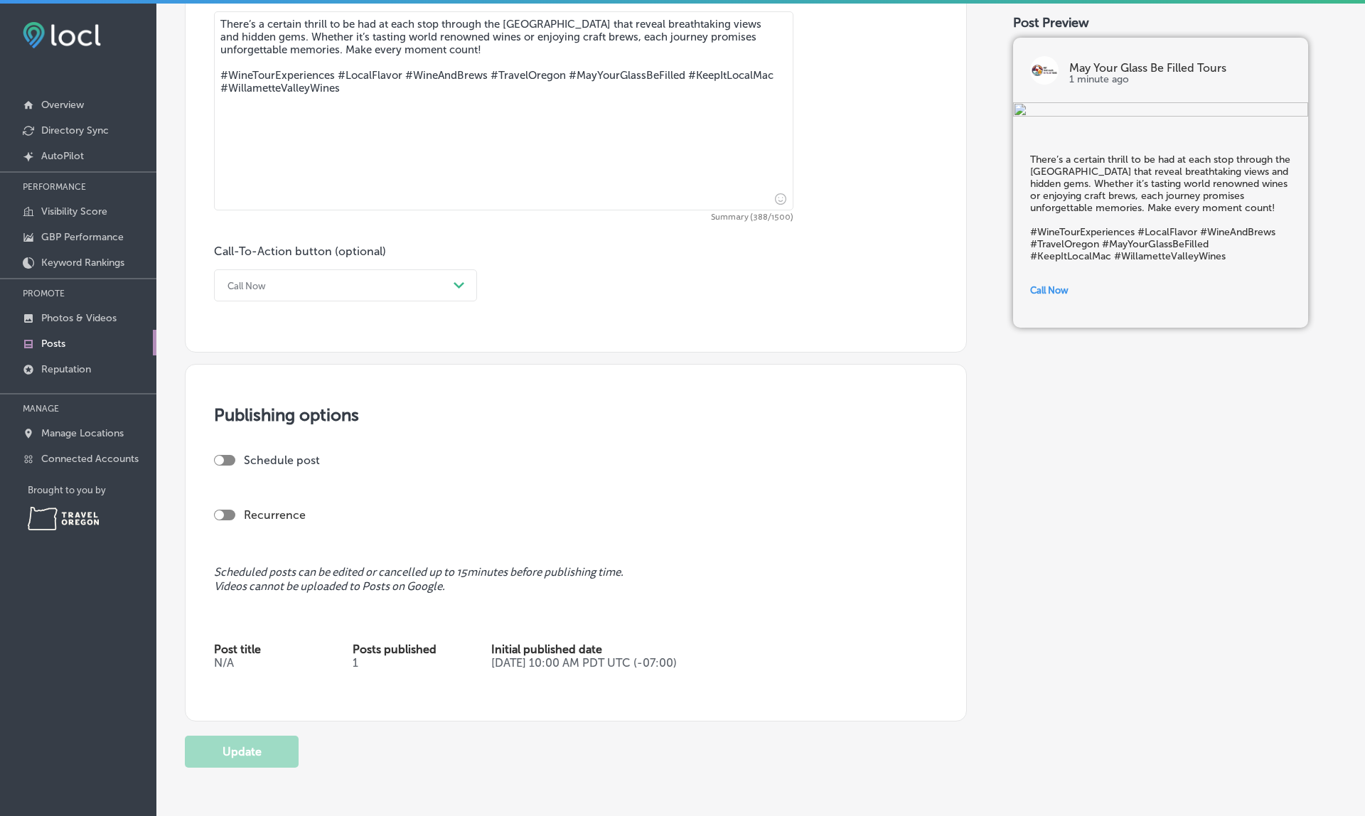
scroll to position [782, 0]
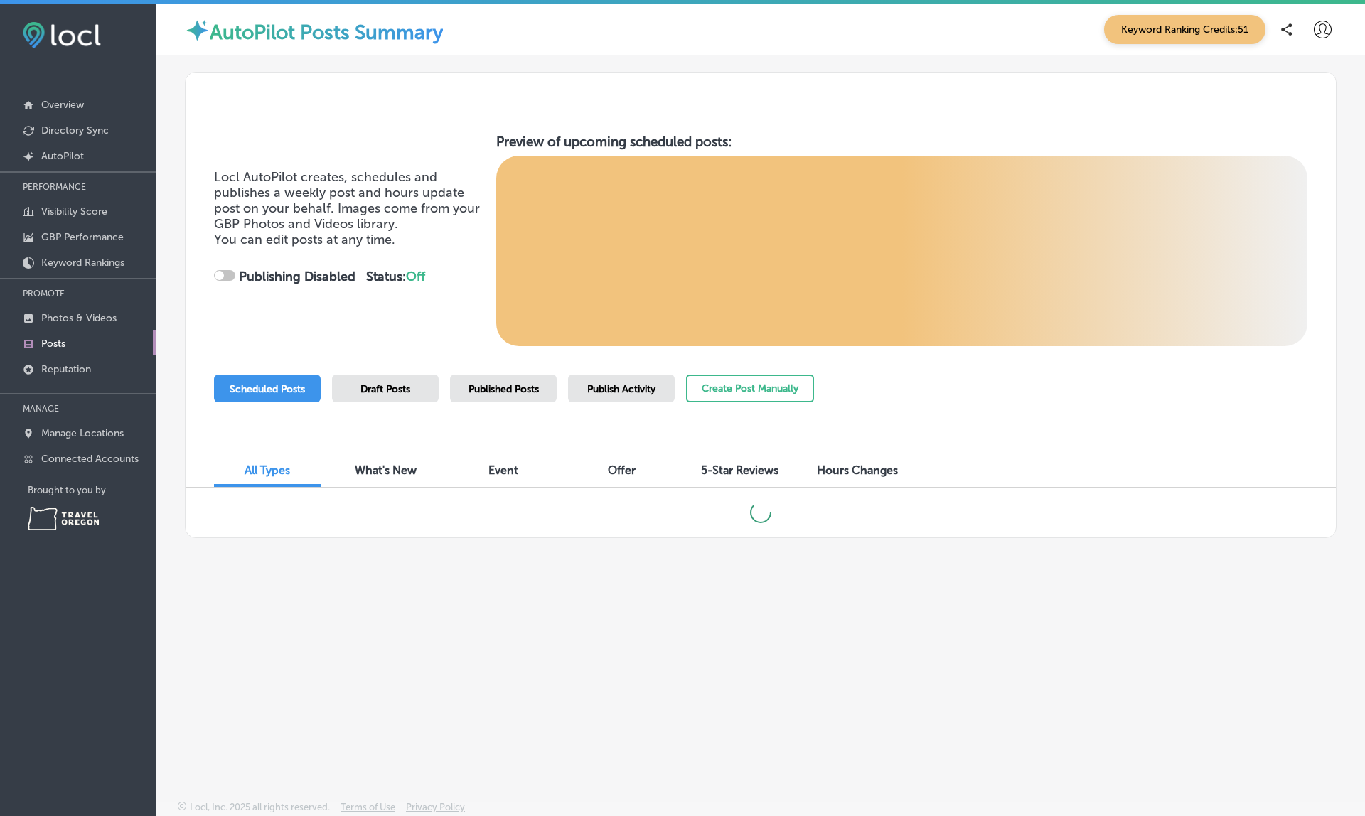
checkbox input "true"
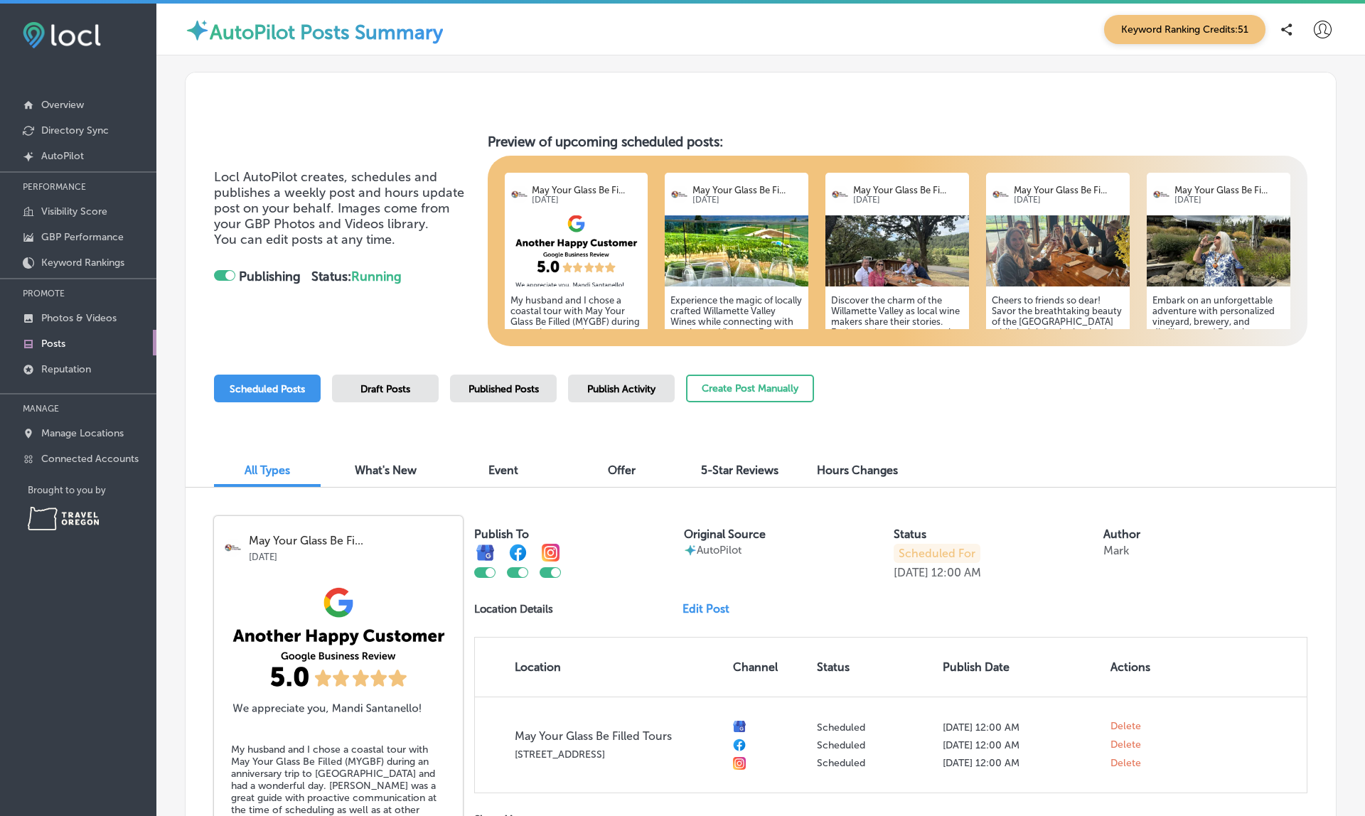
click at [625, 388] on span "Publish Activity" at bounding box center [621, 389] width 68 height 12
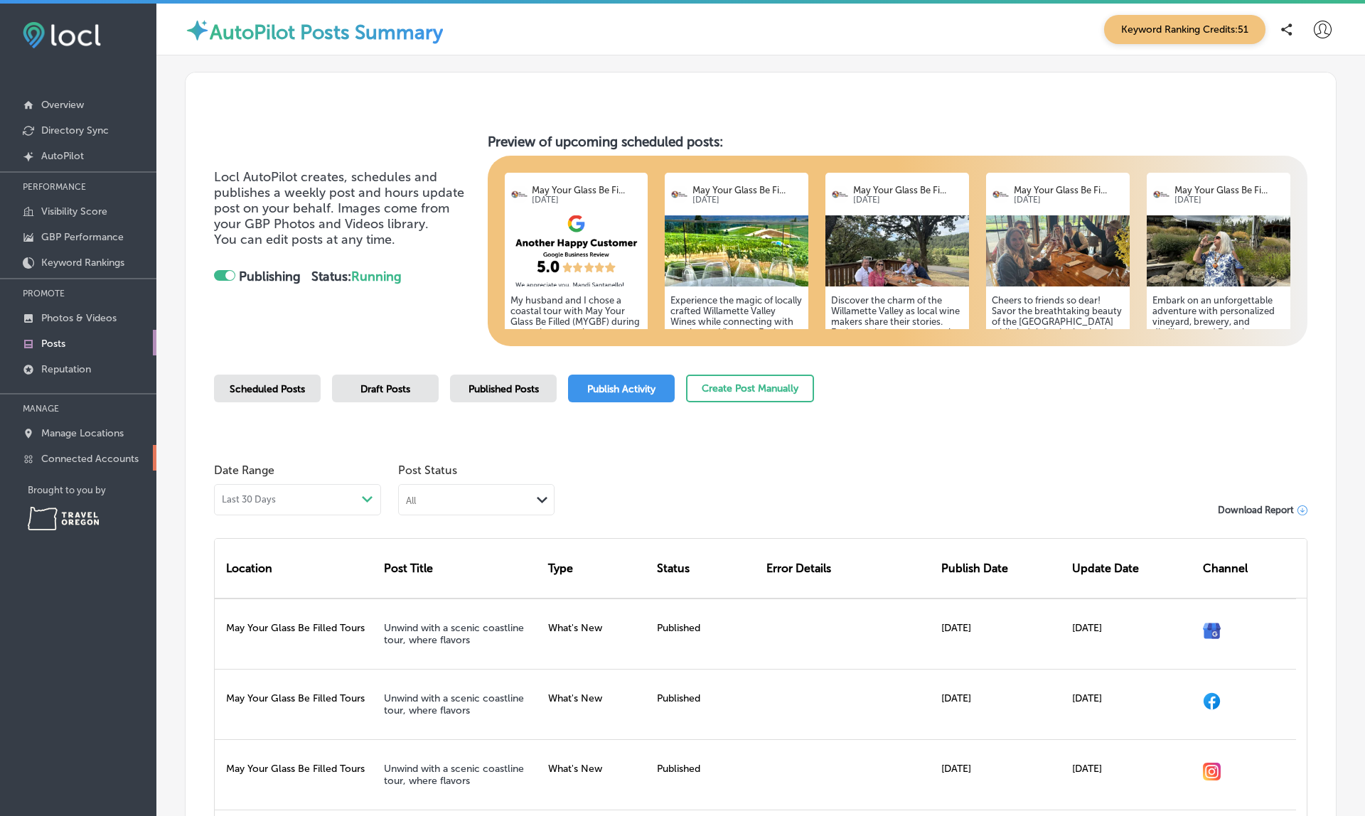
click at [75, 459] on p "Connected Accounts" at bounding box center [89, 459] width 97 height 12
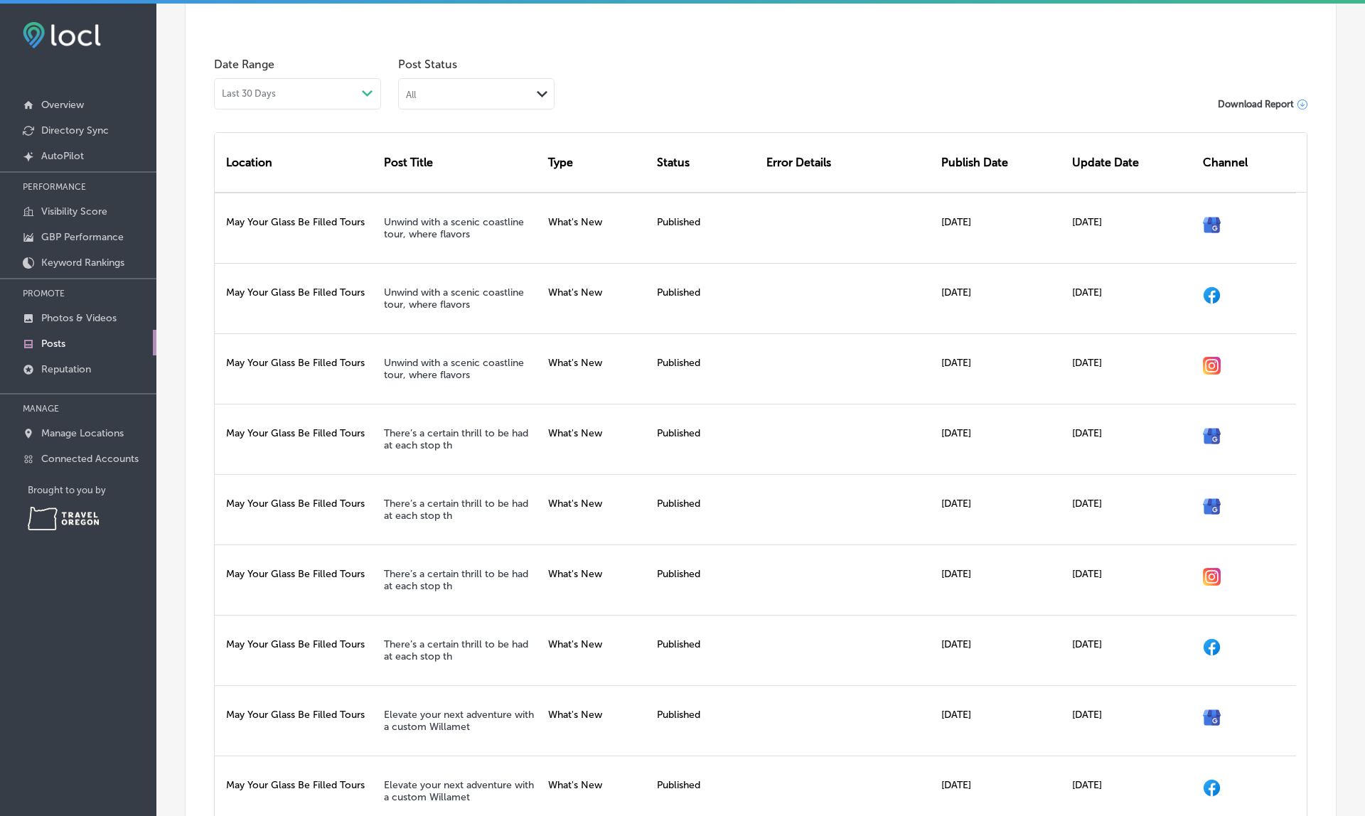
scroll to position [407, 0]
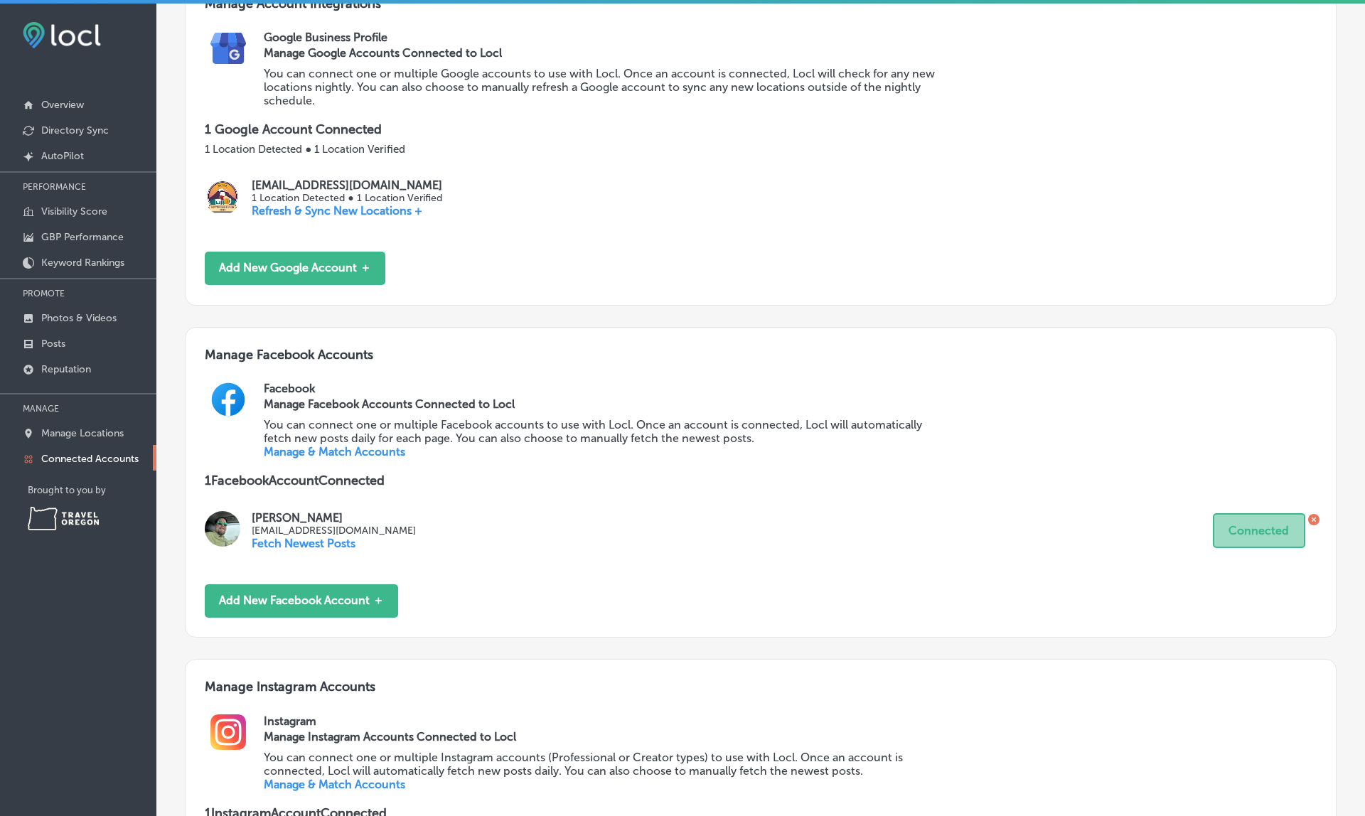
scroll to position [190, 0]
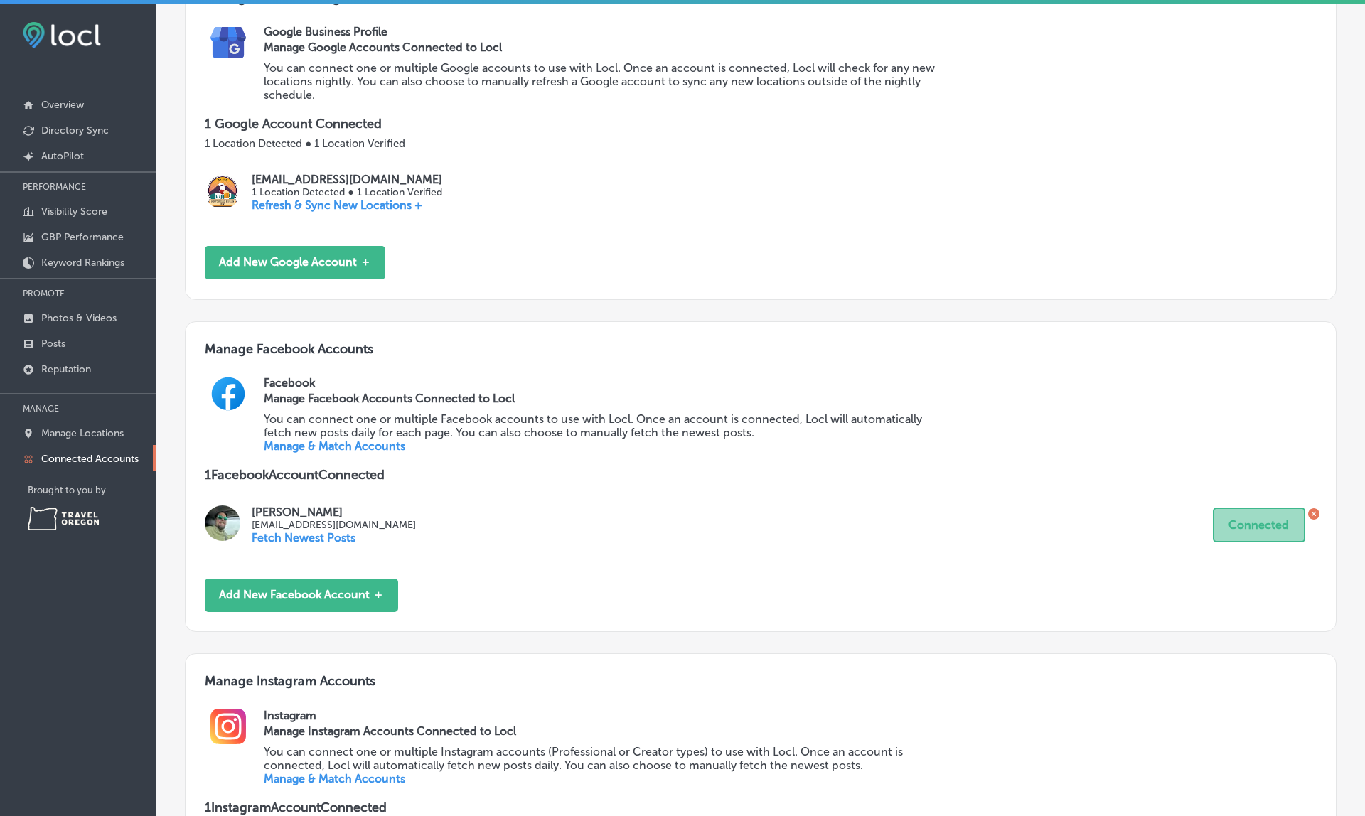
click at [343, 439] on link "Manage & Match Accounts" at bounding box center [334, 446] width 141 height 14
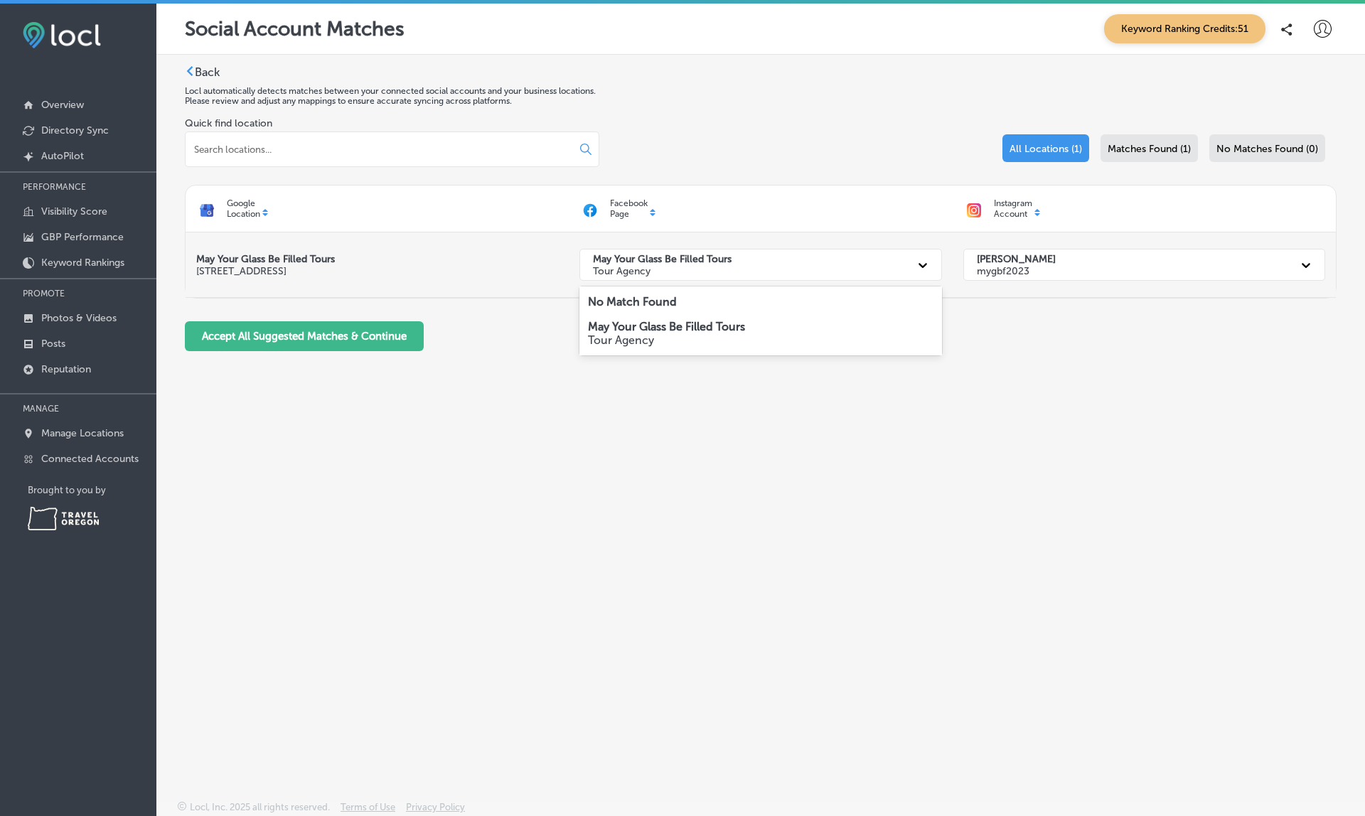
click at [716, 259] on strong "May Your Glass Be Filled Tours" at bounding box center [662, 259] width 139 height 12
drag, startPoint x: 590, startPoint y: 324, endPoint x: 770, endPoint y: 474, distance: 234.7
click at [770, 473] on body "iconmonstr-menu-thin copy Created with Sketch. Overview Directory Sync Created …" at bounding box center [682, 410] width 1365 height 820
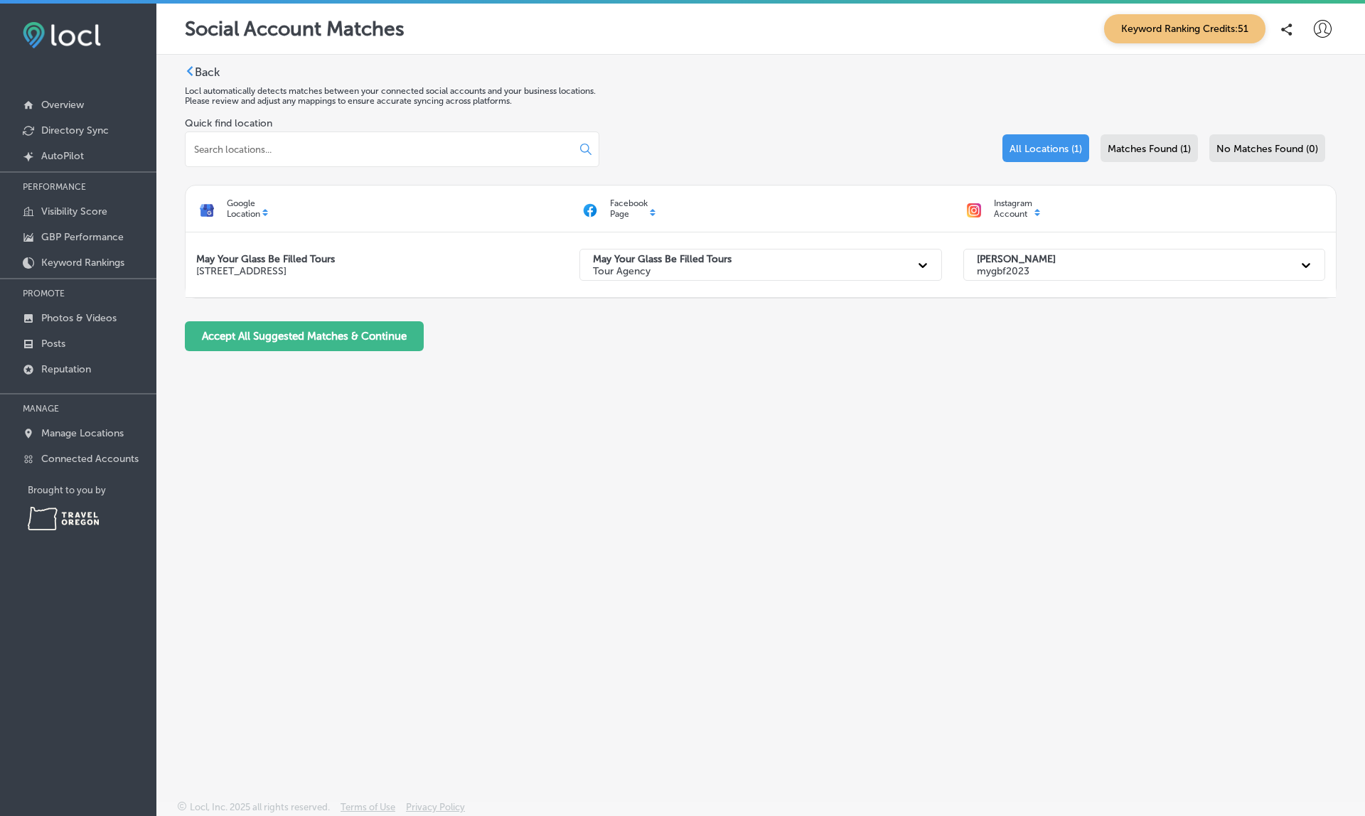
click at [770, 474] on div "Back Locl automatically detects matches between your connected social accounts …" at bounding box center [760, 394] width 1208 height 679
